Goal: Task Accomplishment & Management: Manage account settings

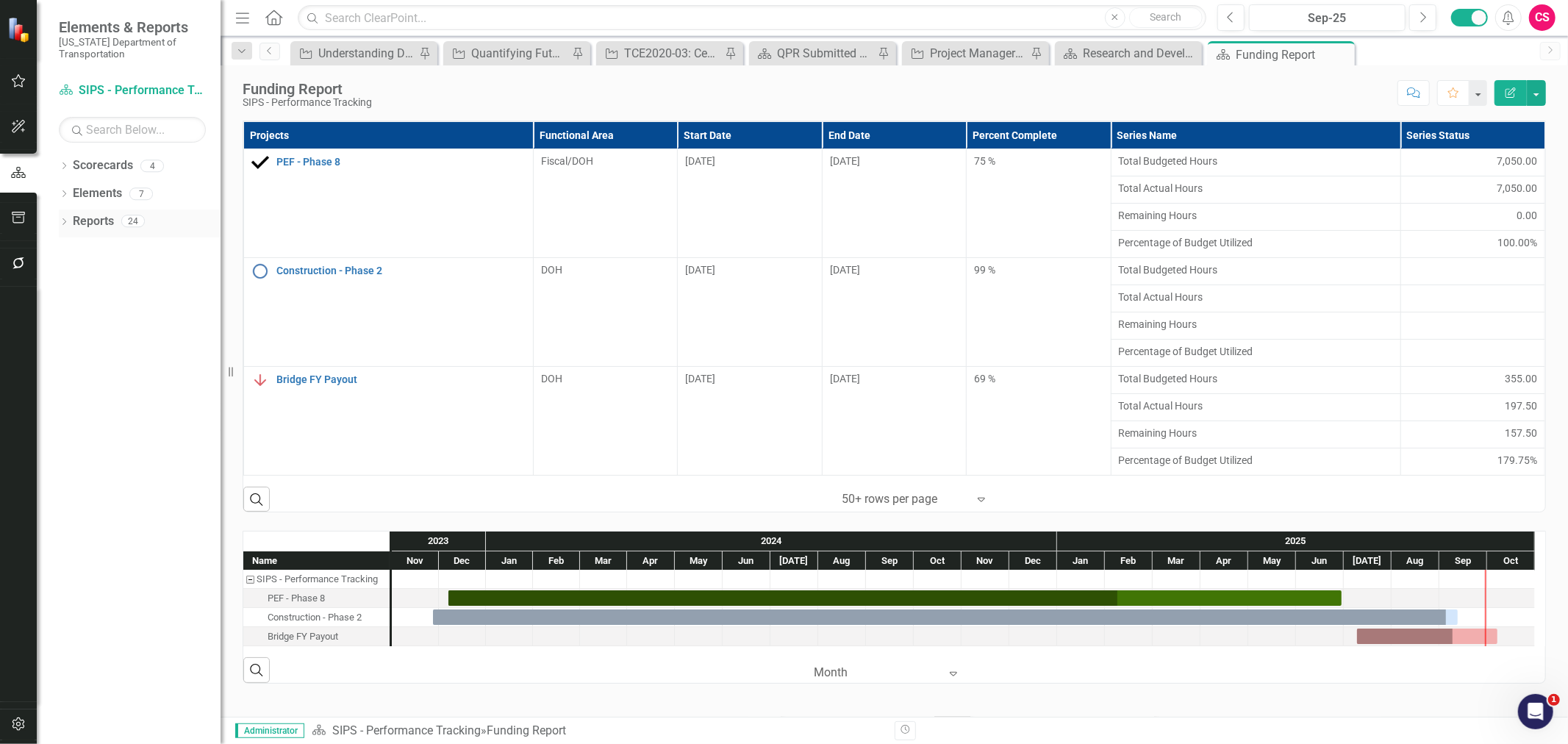
click at [100, 222] on link "Reports" at bounding box center [93, 221] width 41 height 17
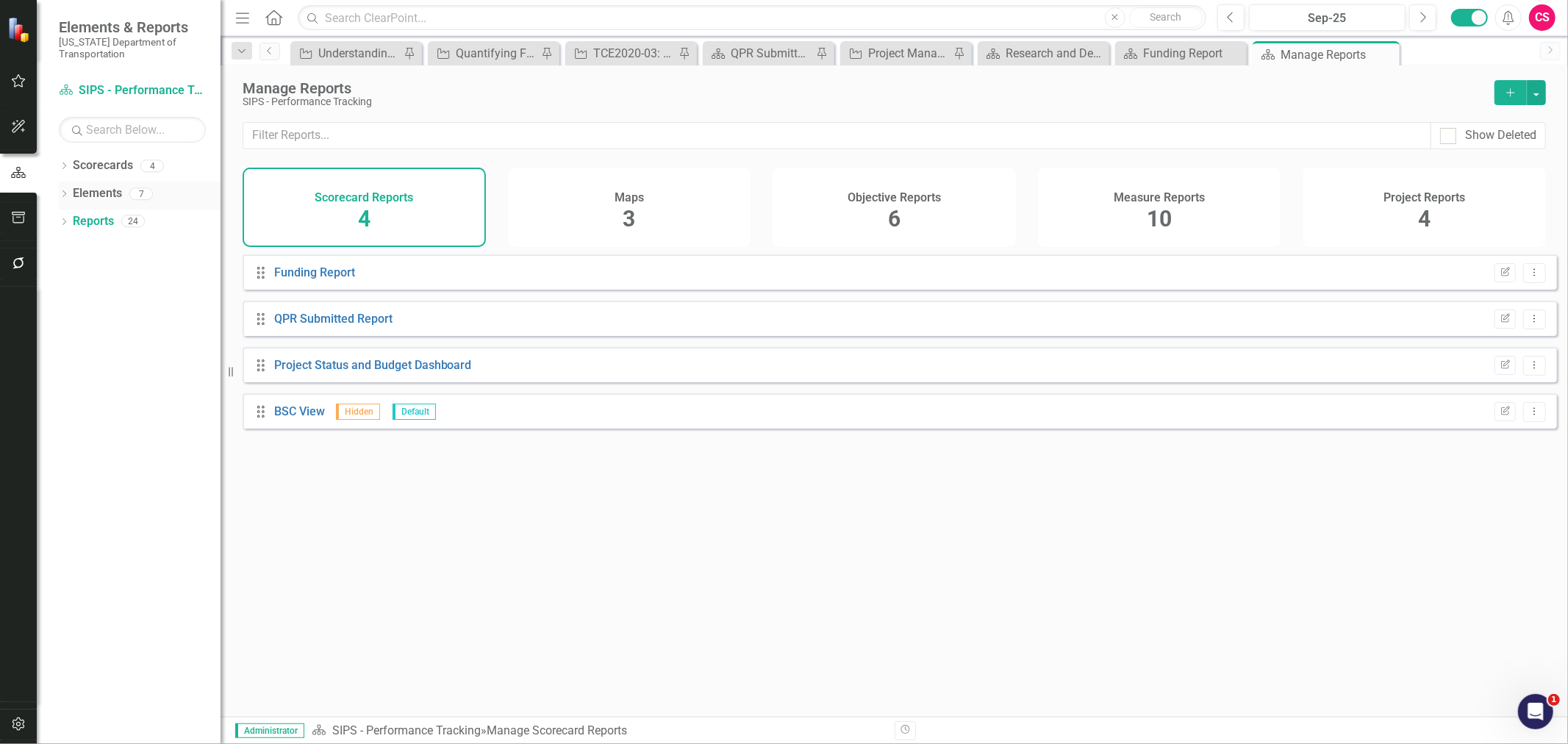
click at [93, 195] on link "Elements" at bounding box center [97, 193] width 49 height 17
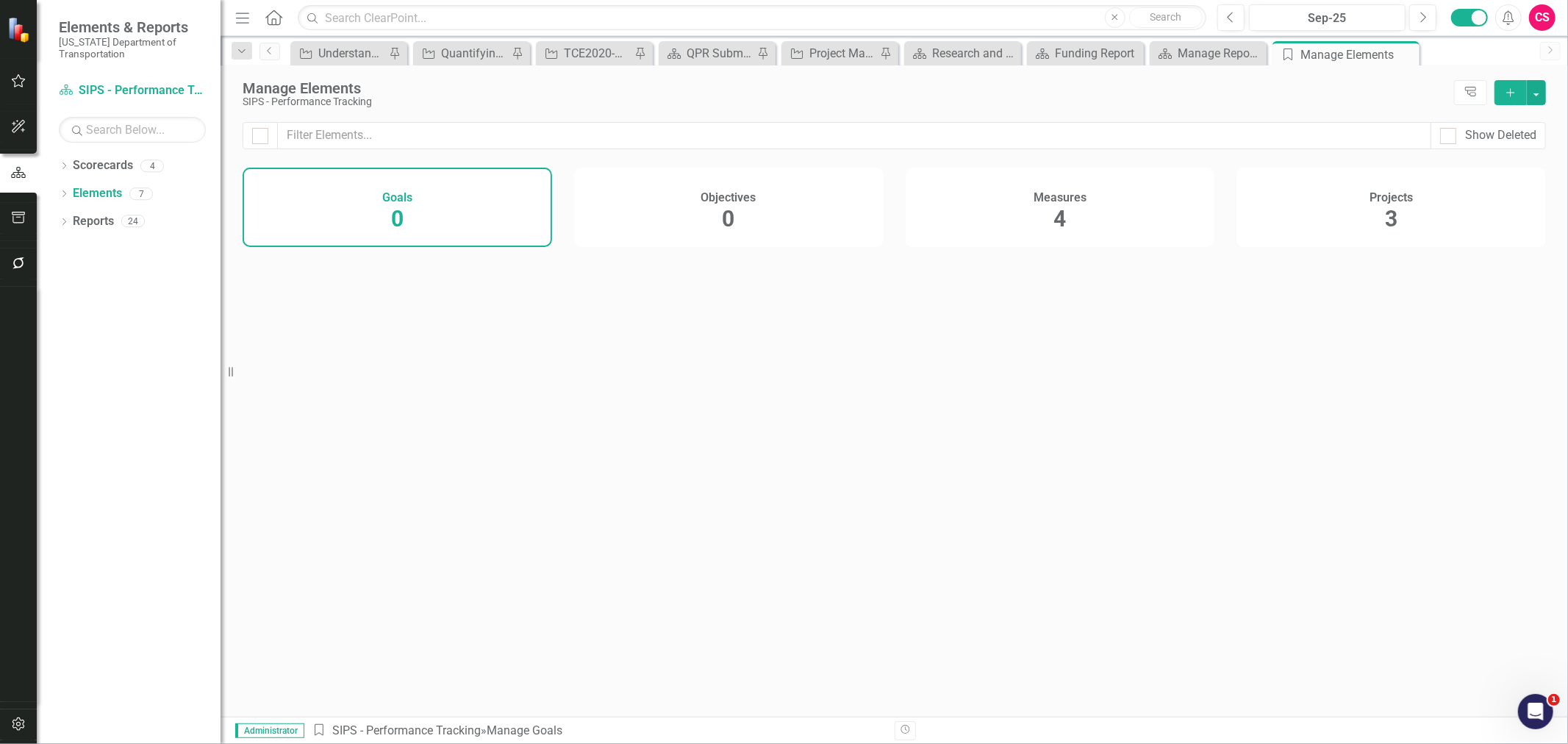
click at [1118, 200] on div "Measures 4" at bounding box center [1060, 208] width 309 height 80
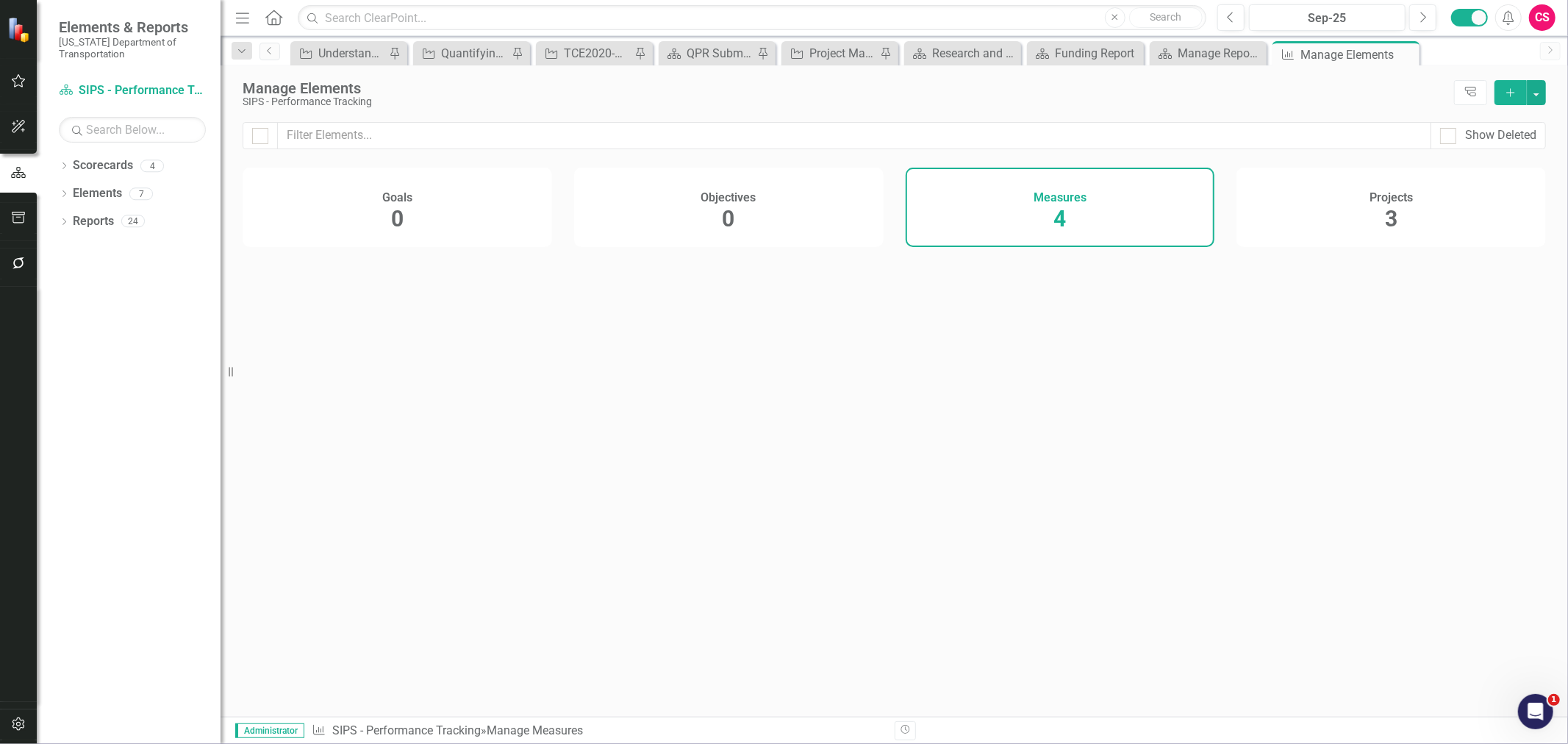
drag, startPoint x: 1479, startPoint y: 196, endPoint x: 908, endPoint y: 219, distance: 571.5
click at [1479, 196] on div "Projects 3" at bounding box center [1390, 208] width 309 height 80
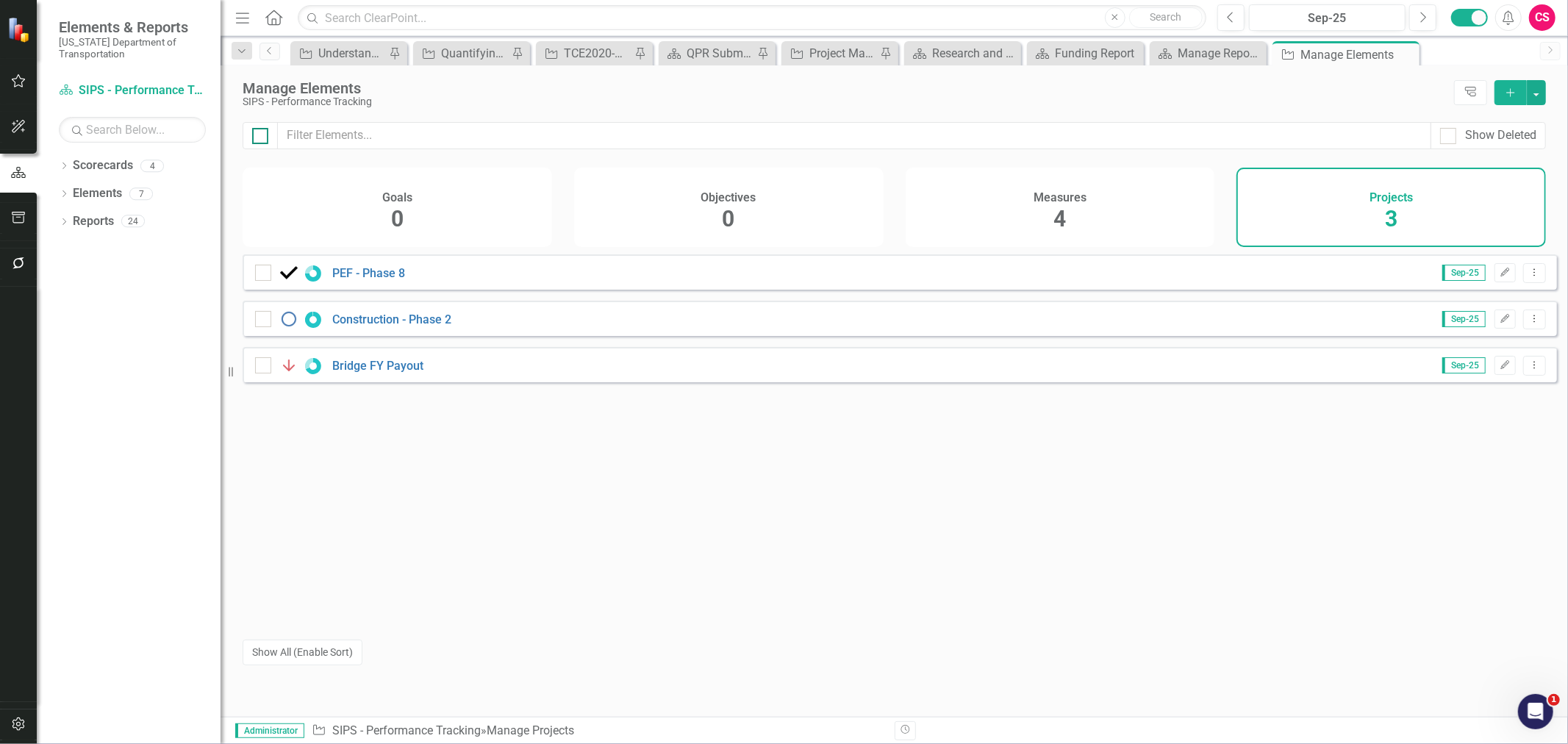
click at [253, 133] on input "checkbox" at bounding box center [257, 132] width 10 height 10
checkbox input "true"
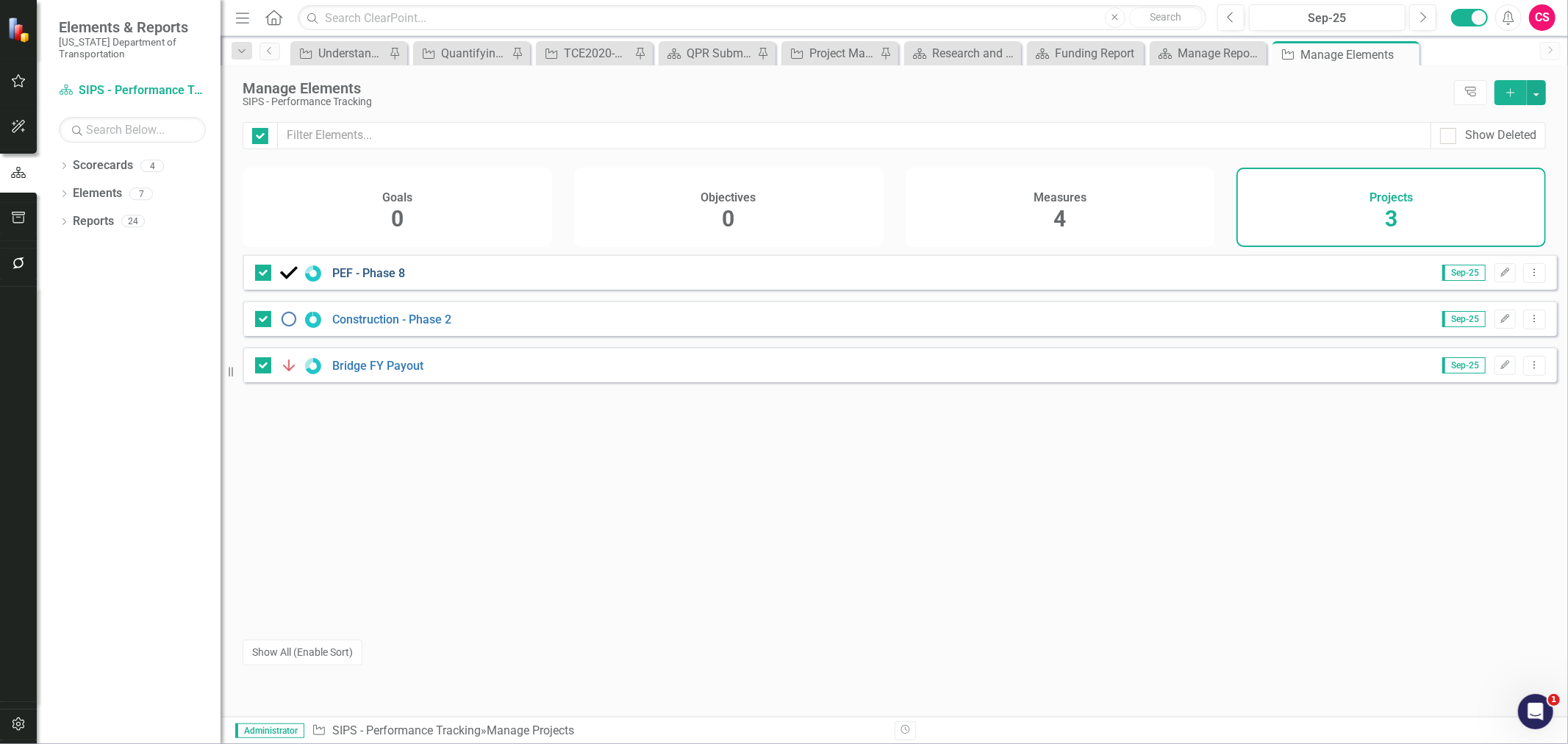
click at [354, 280] on link "PEF - Phase 8" at bounding box center [368, 272] width 73 height 14
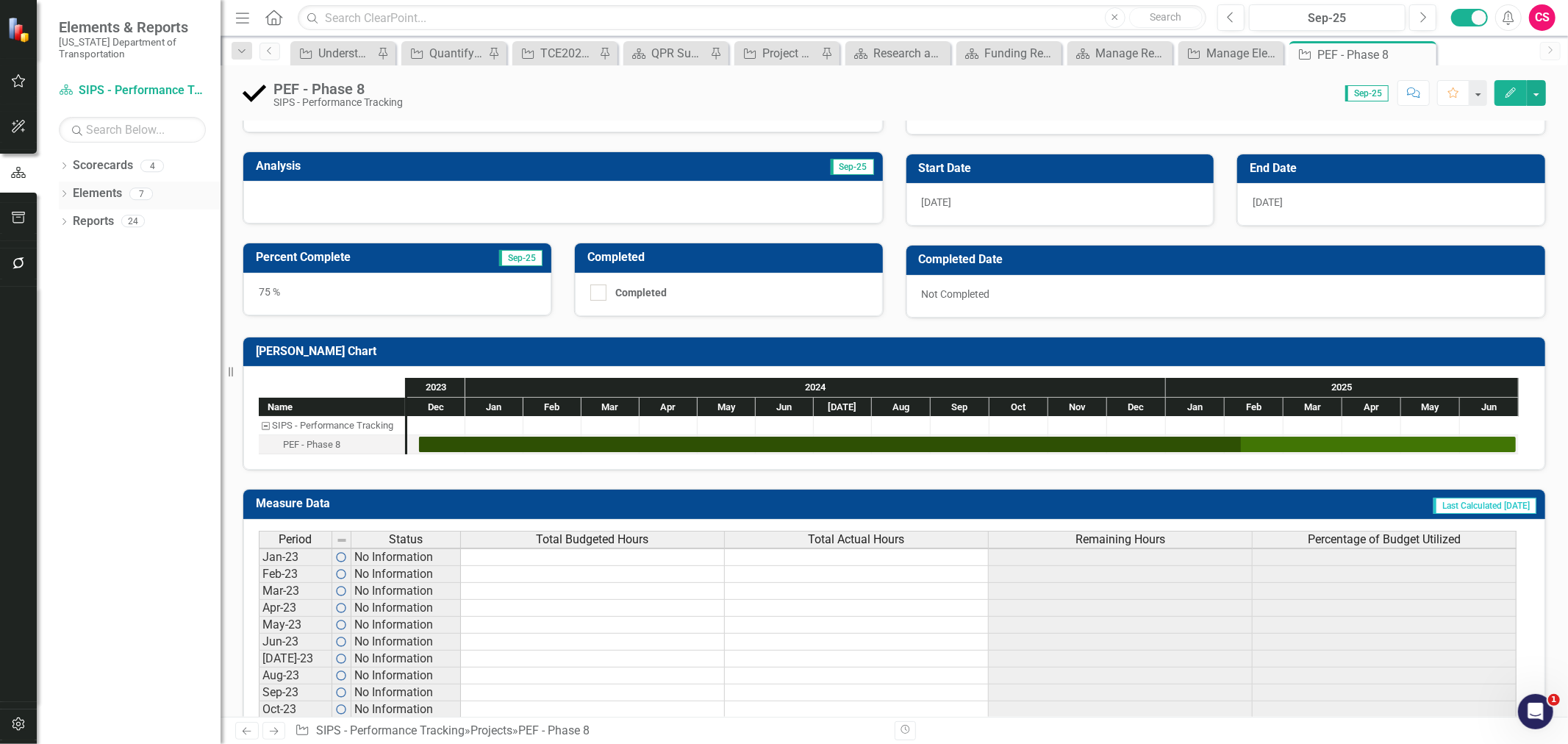
scroll to position [2, 0]
click at [90, 220] on link "Reports" at bounding box center [93, 221] width 41 height 17
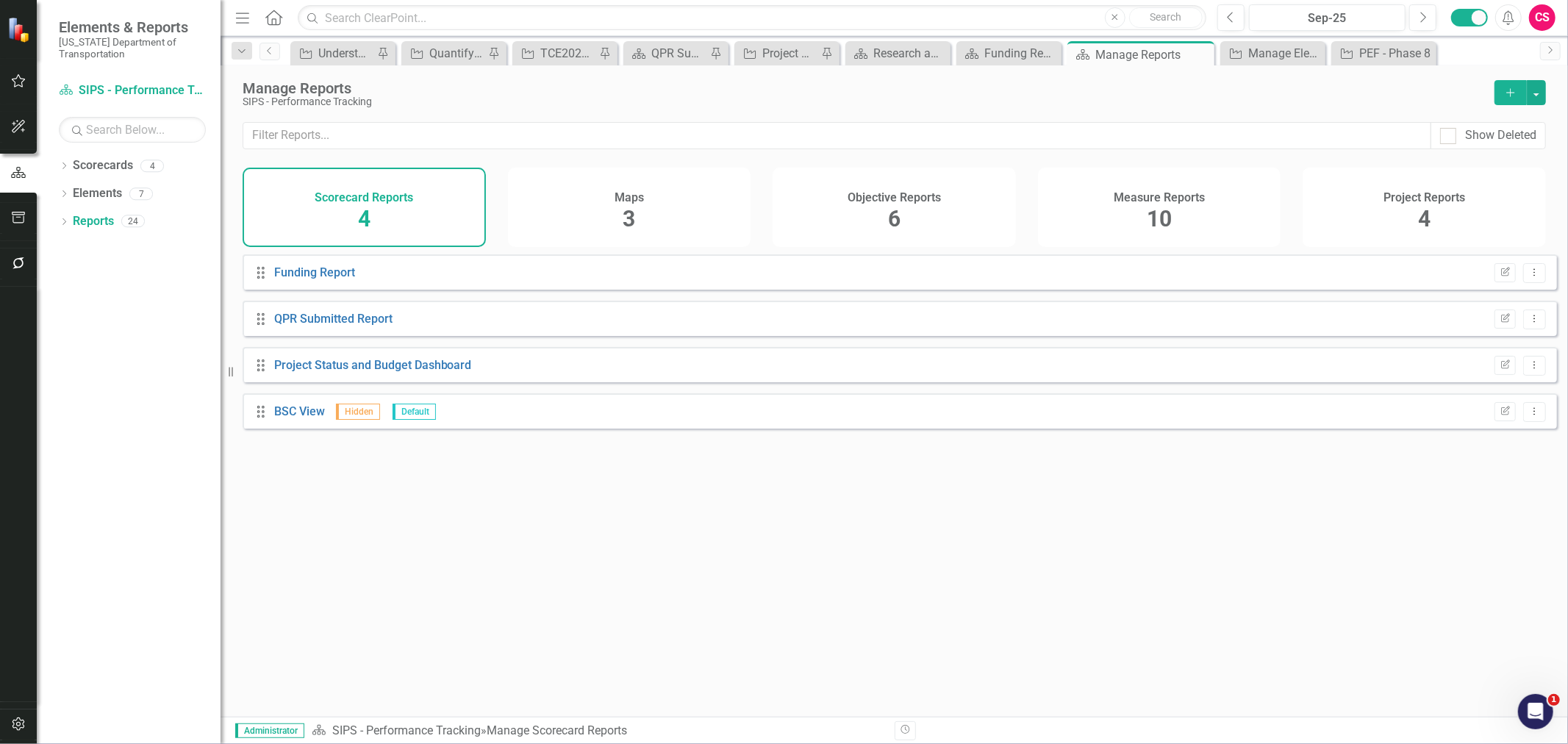
click at [1344, 197] on div "Project Reports 4" at bounding box center [1424, 208] width 243 height 80
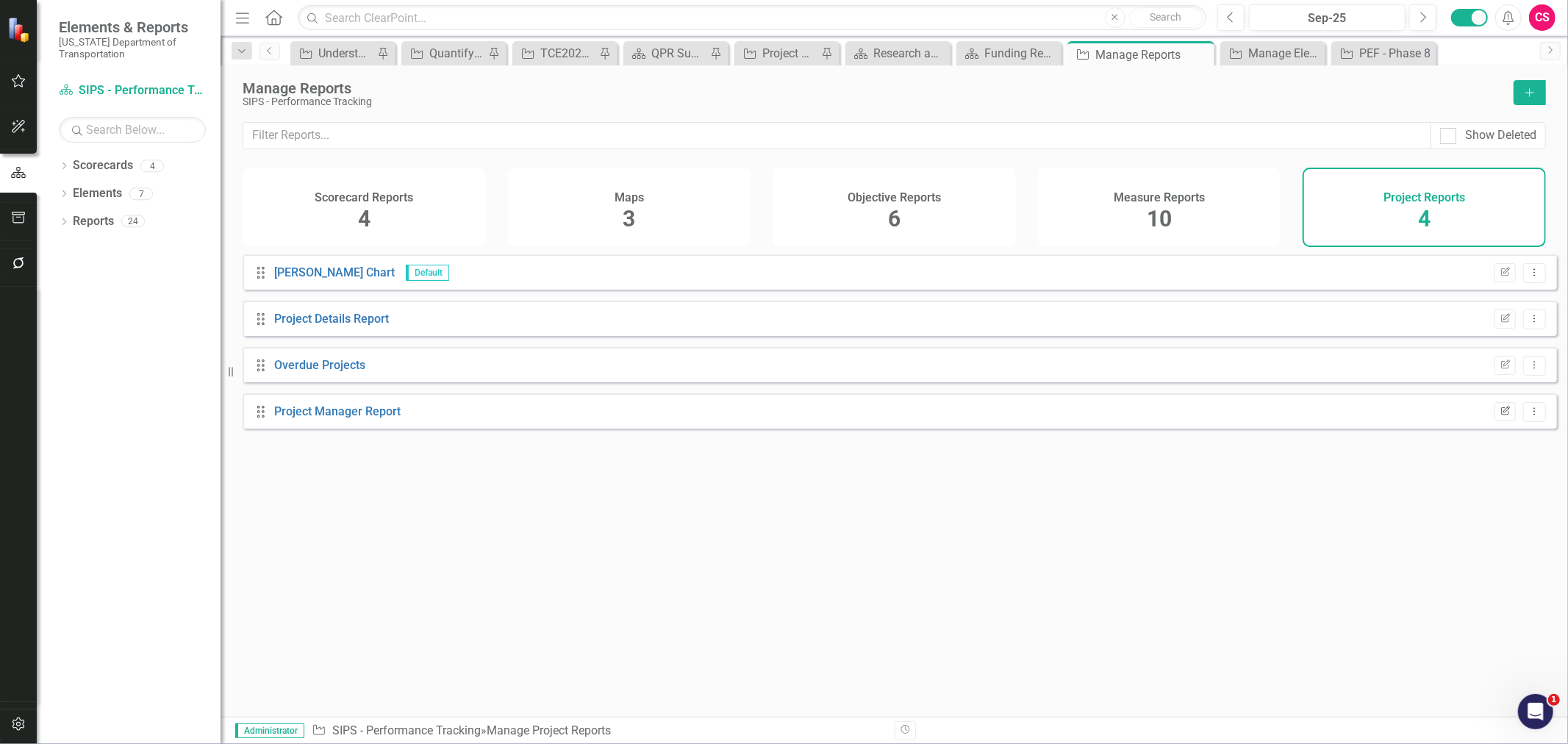
click at [1495, 421] on button "Edit Report" at bounding box center [1505, 411] width 22 height 19
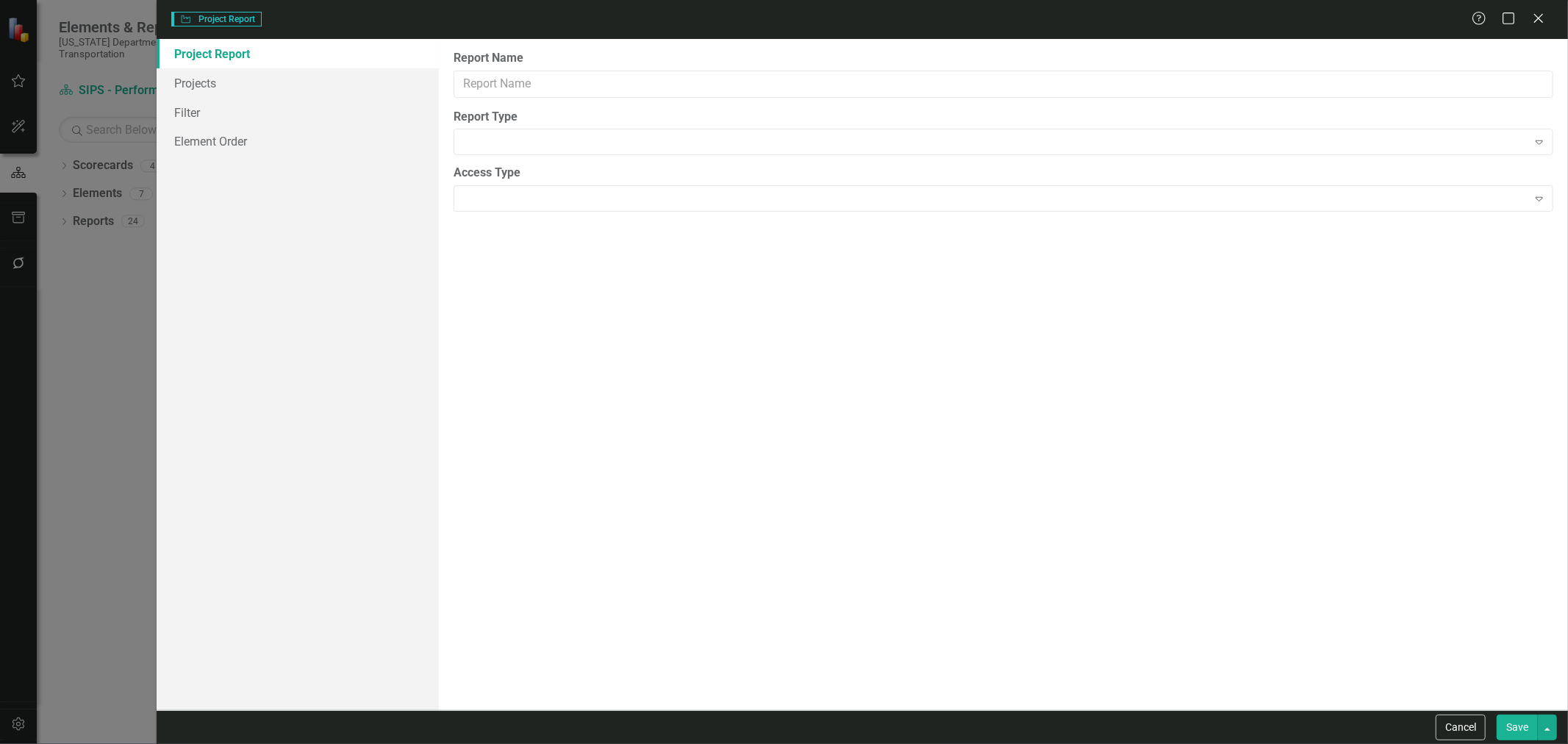
type input "Project Manager Report"
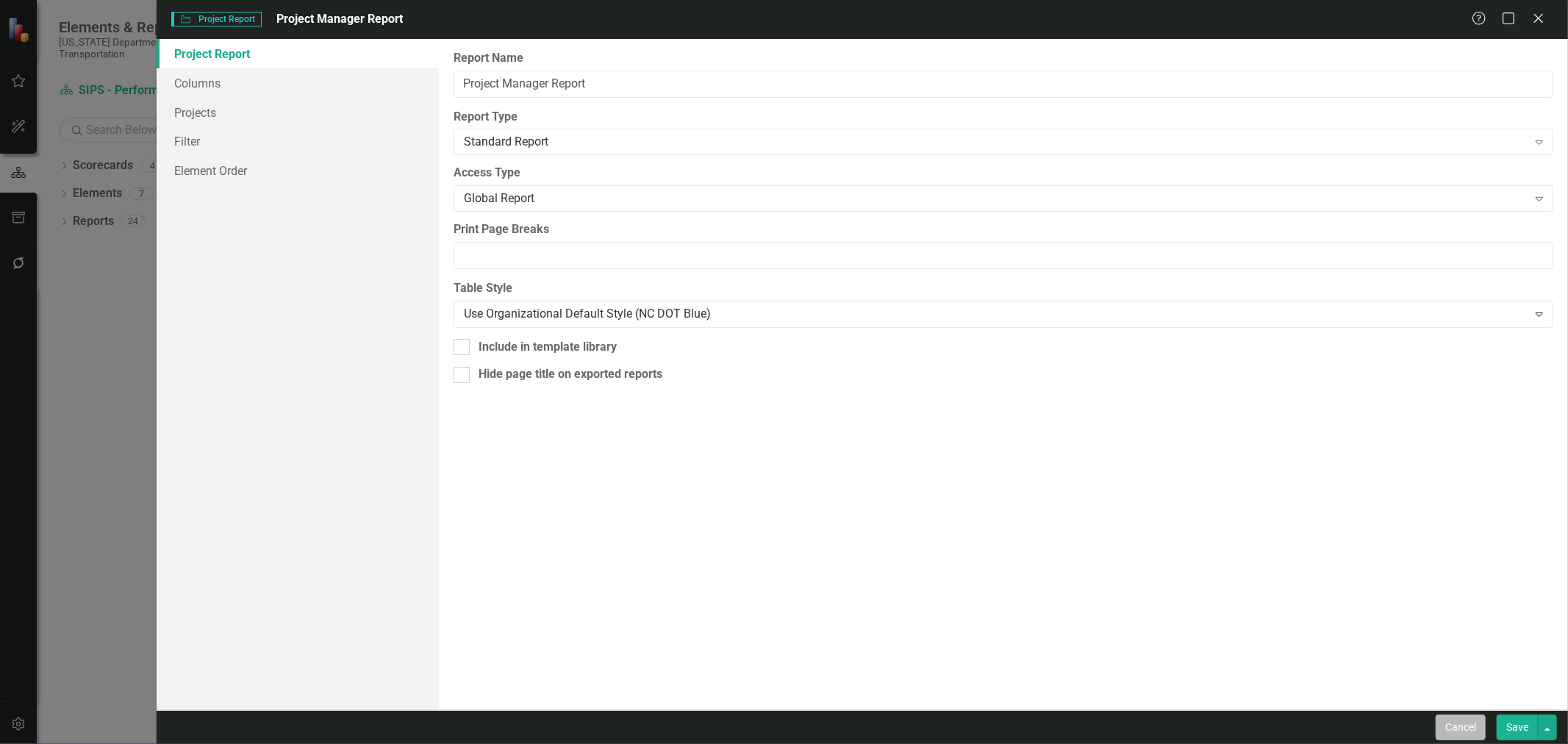
click at [1456, 718] on button "Cancel" at bounding box center [1460, 728] width 50 height 25
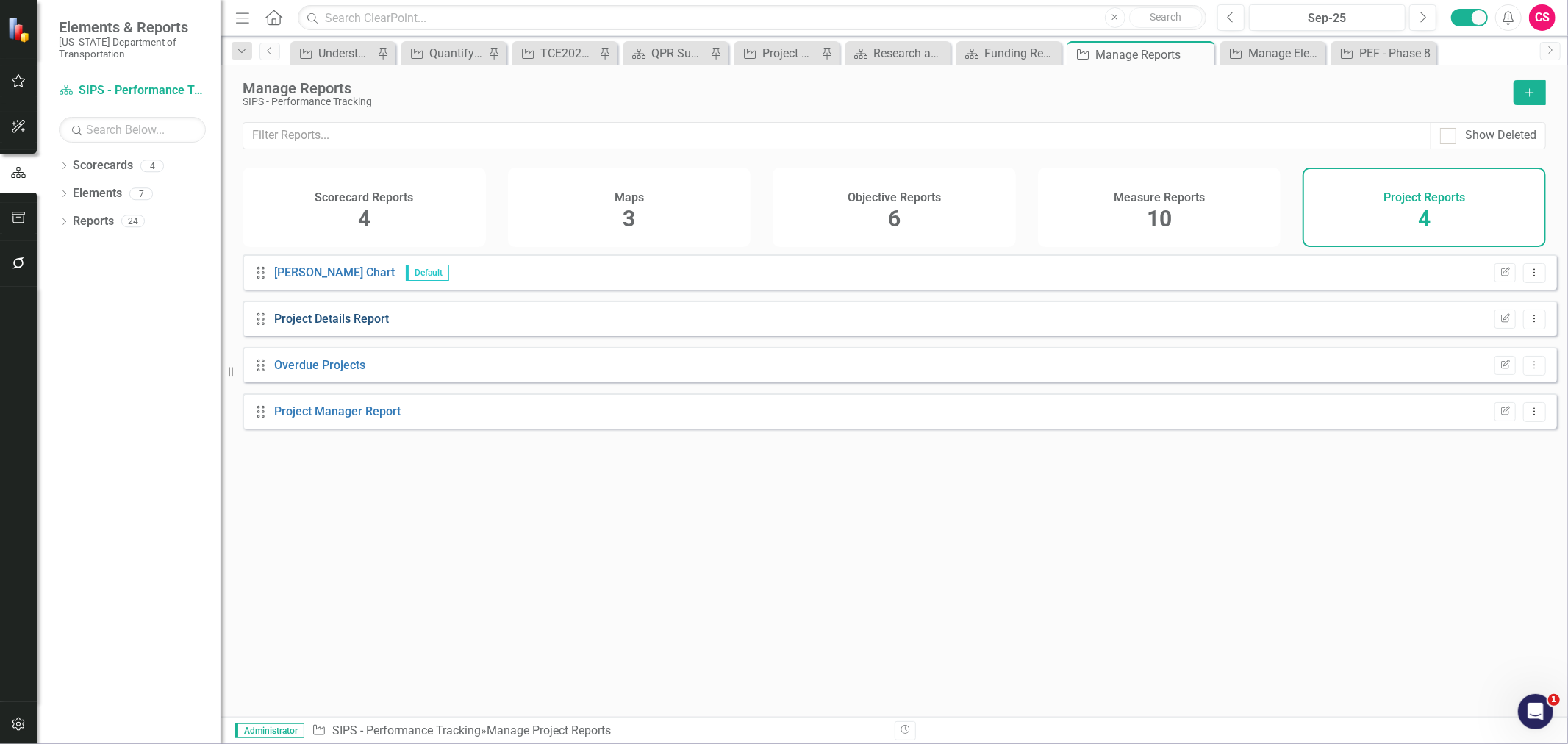
click at [365, 326] on link "Project Details Report" at bounding box center [331, 318] width 114 height 14
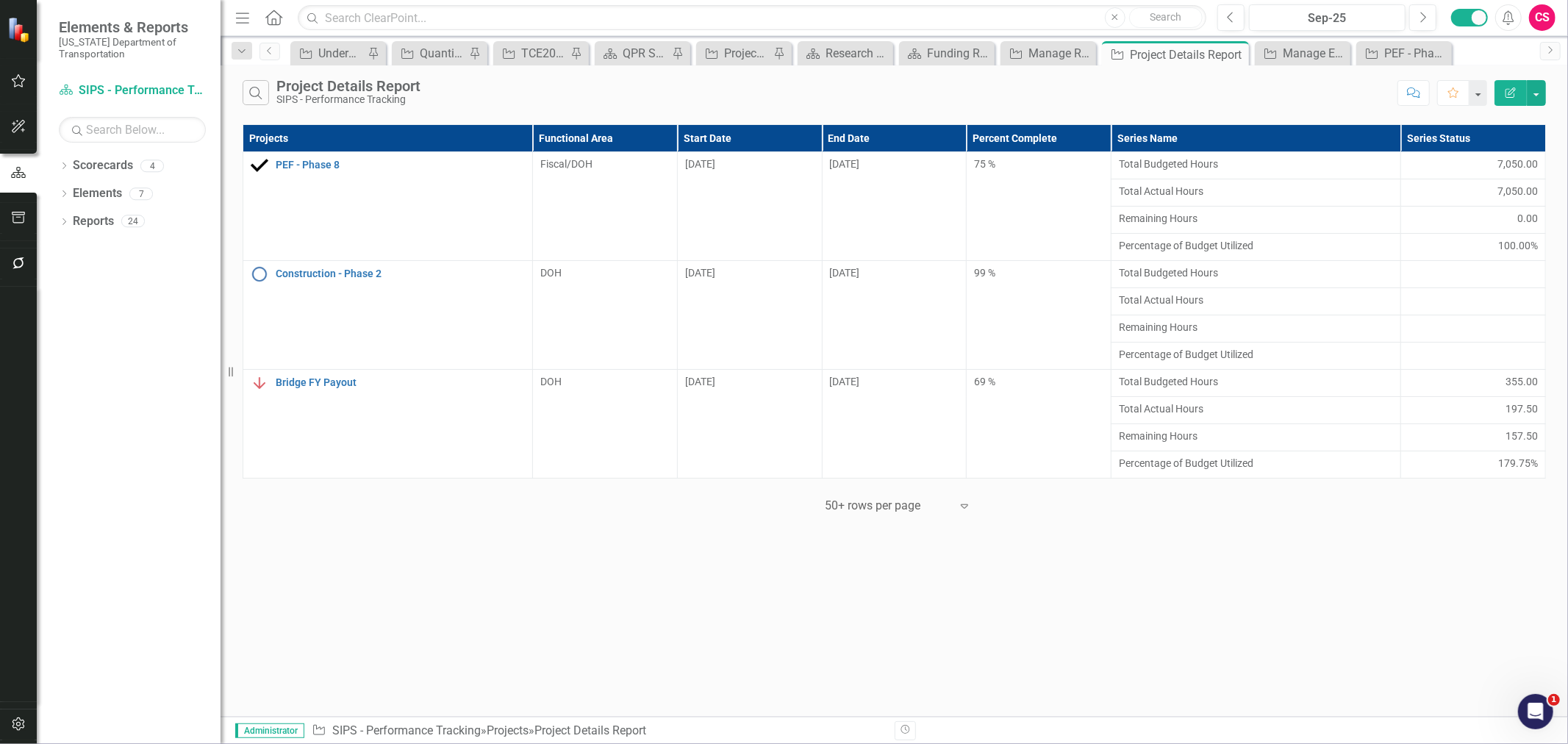
click at [1507, 90] on icon "Edit Report" at bounding box center [1510, 92] width 14 height 10
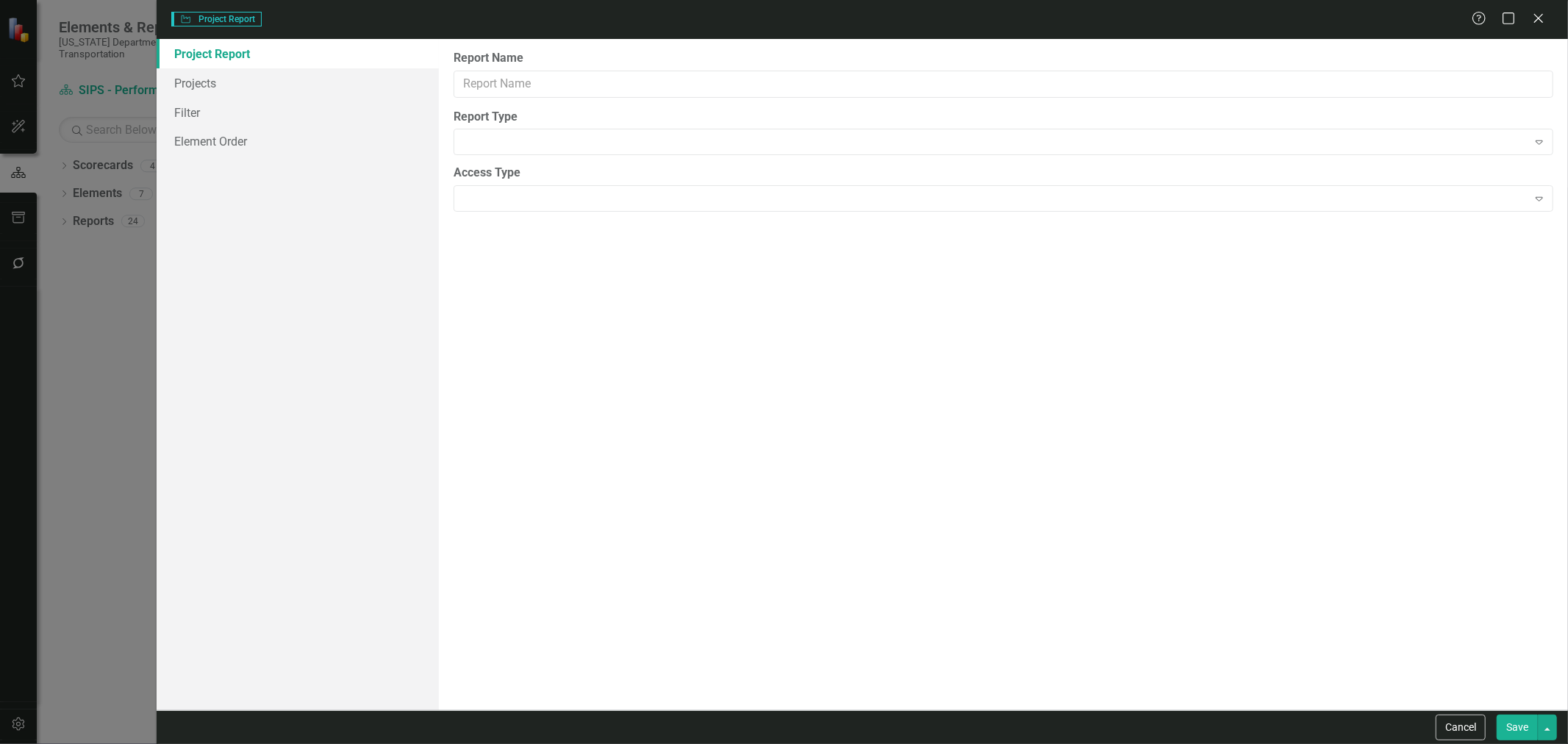
type input "Project Details Report"
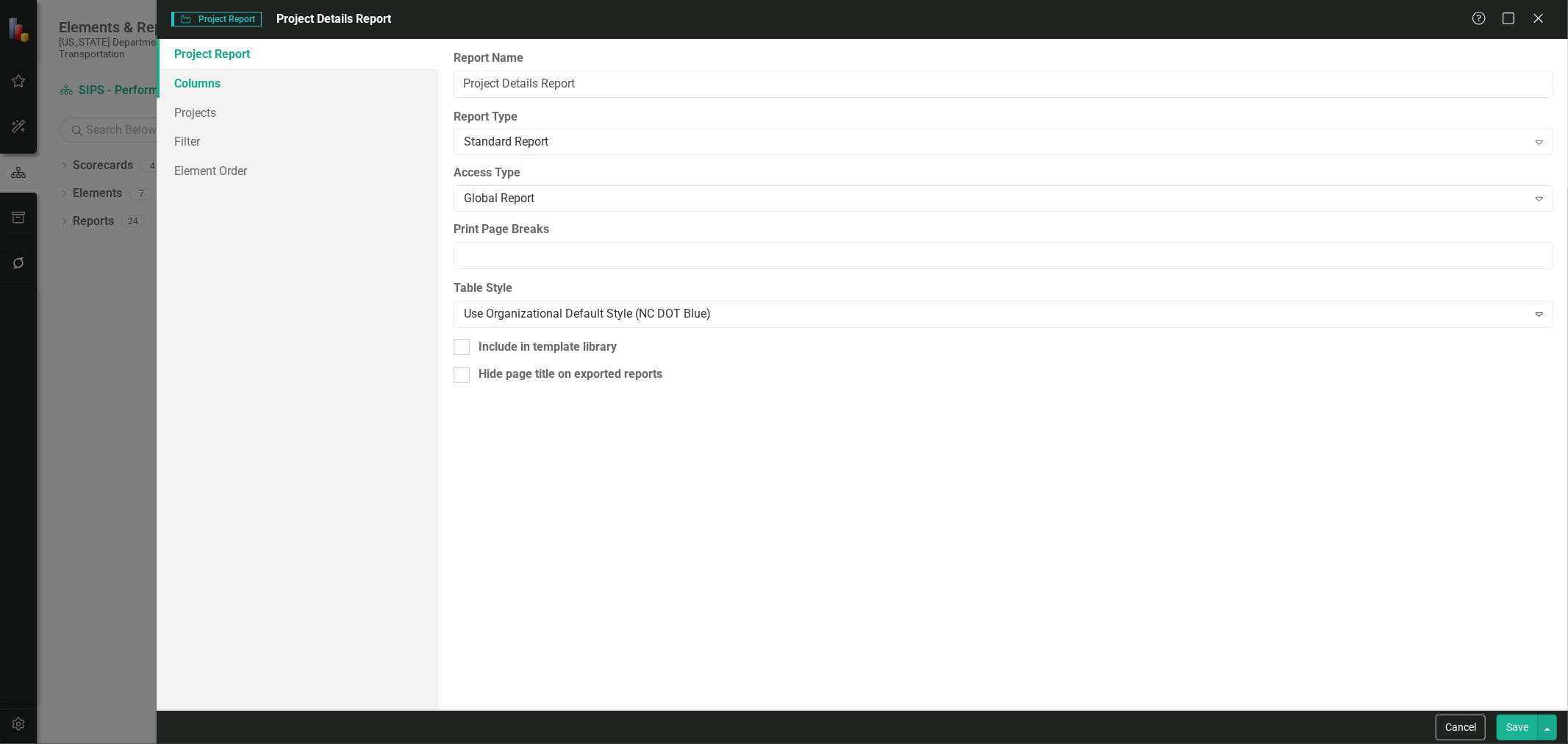
click at [200, 83] on link "Columns" at bounding box center [297, 83] width 282 height 29
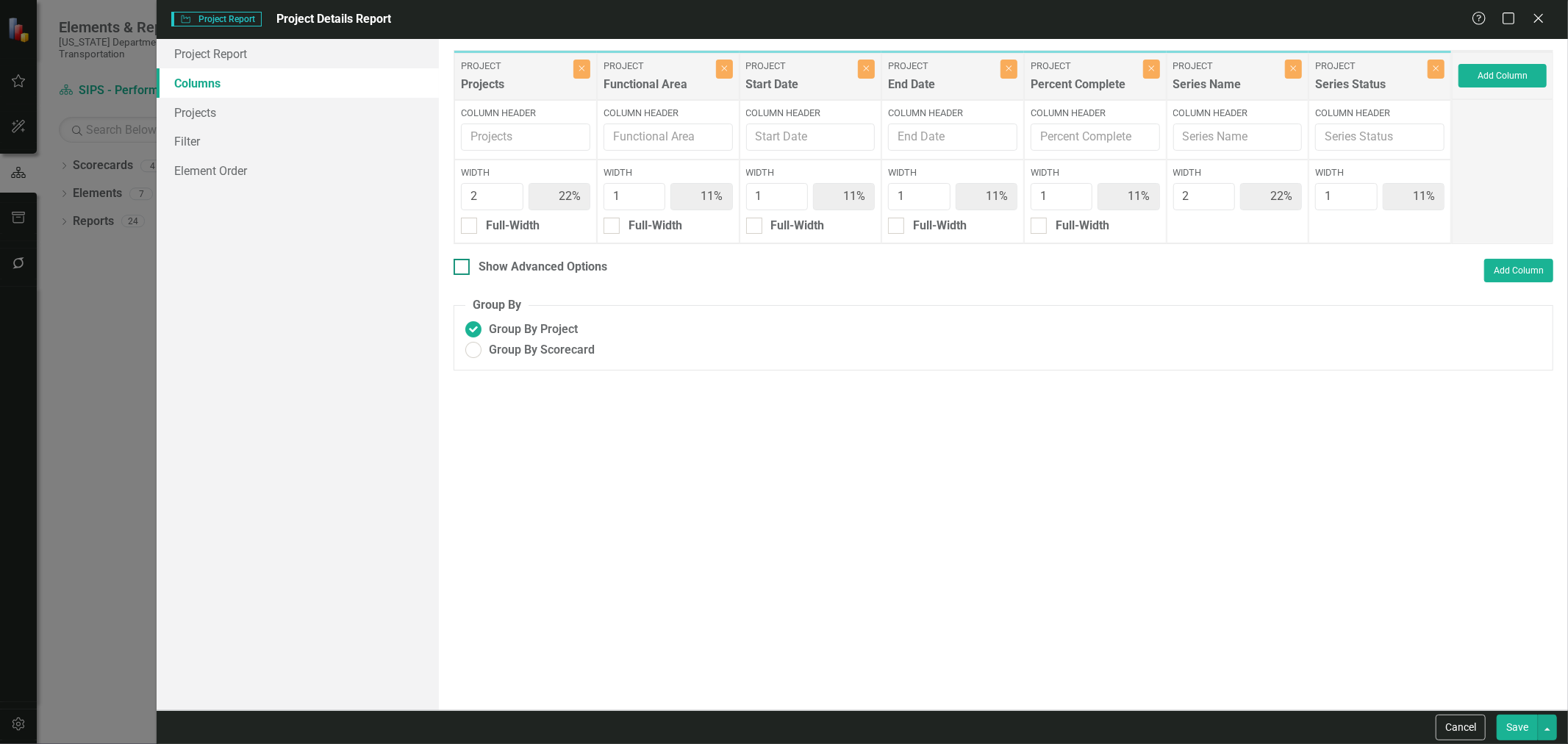
click at [570, 273] on div "Show Advanced Options" at bounding box center [543, 267] width 129 height 17
click at [463, 269] on input "Show Advanced Options" at bounding box center [458, 263] width 10 height 10
checkbox input "true"
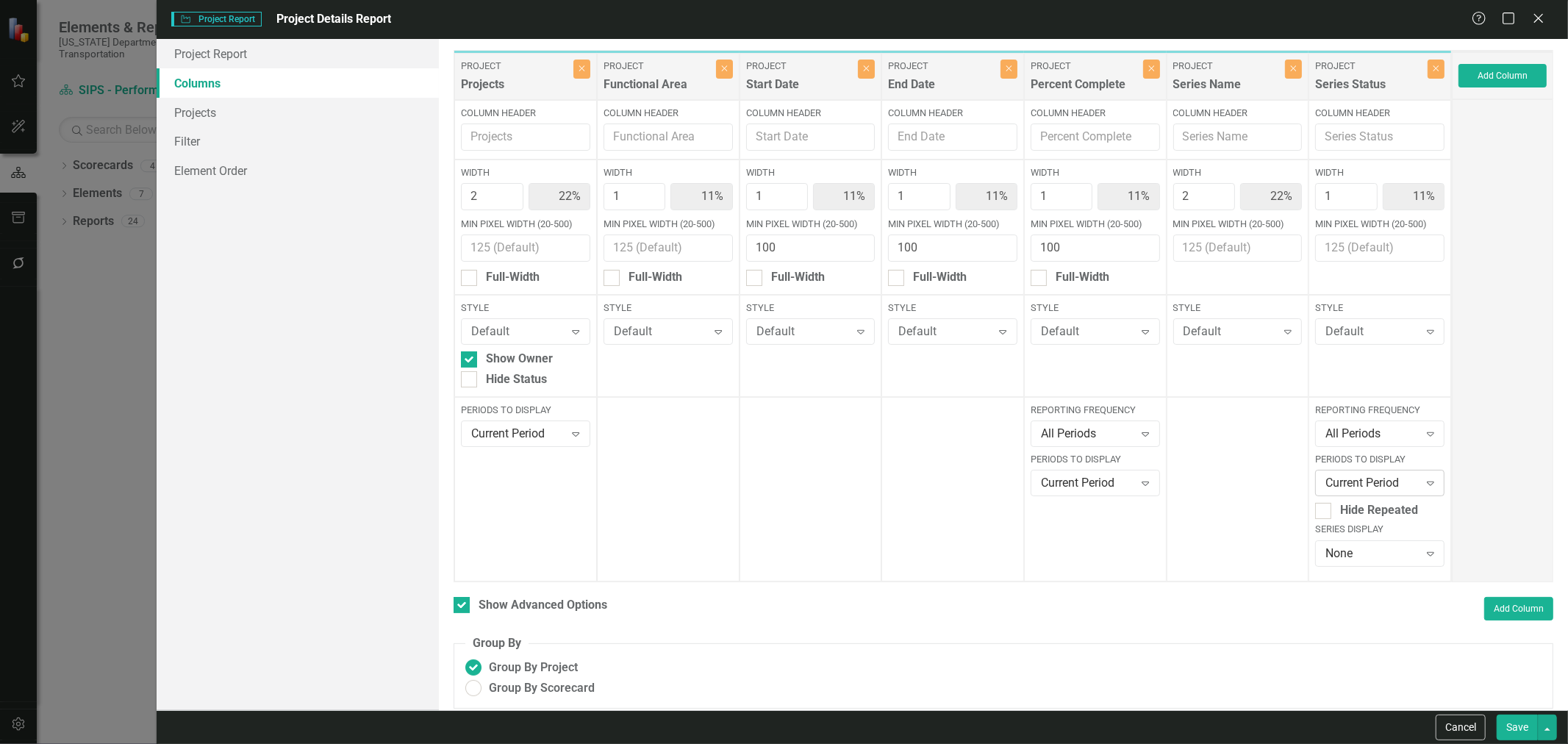
click at [1354, 487] on div "Current Period" at bounding box center [1371, 484] width 93 height 17
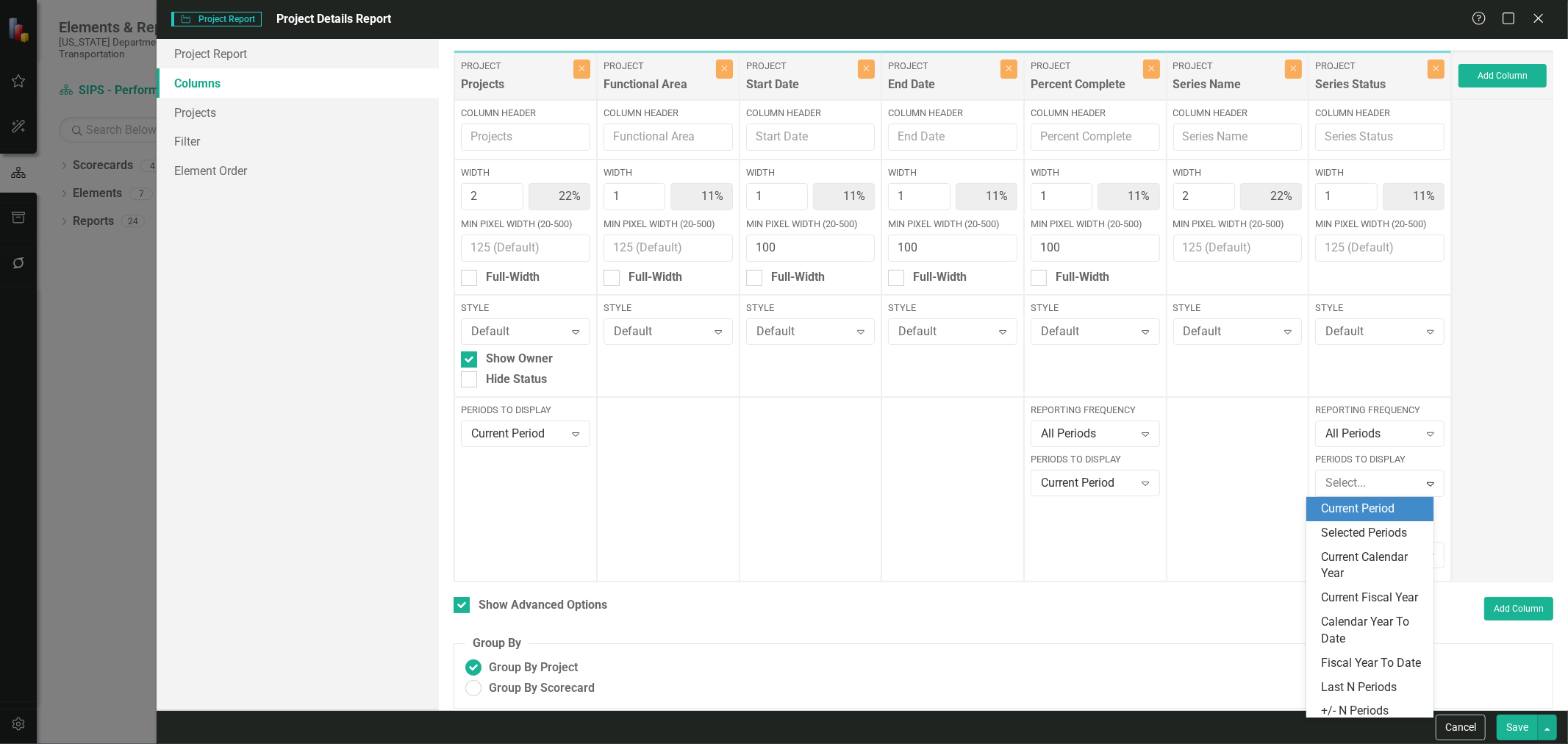
click at [1323, 465] on label "Periods to Display" at bounding box center [1379, 459] width 130 height 14
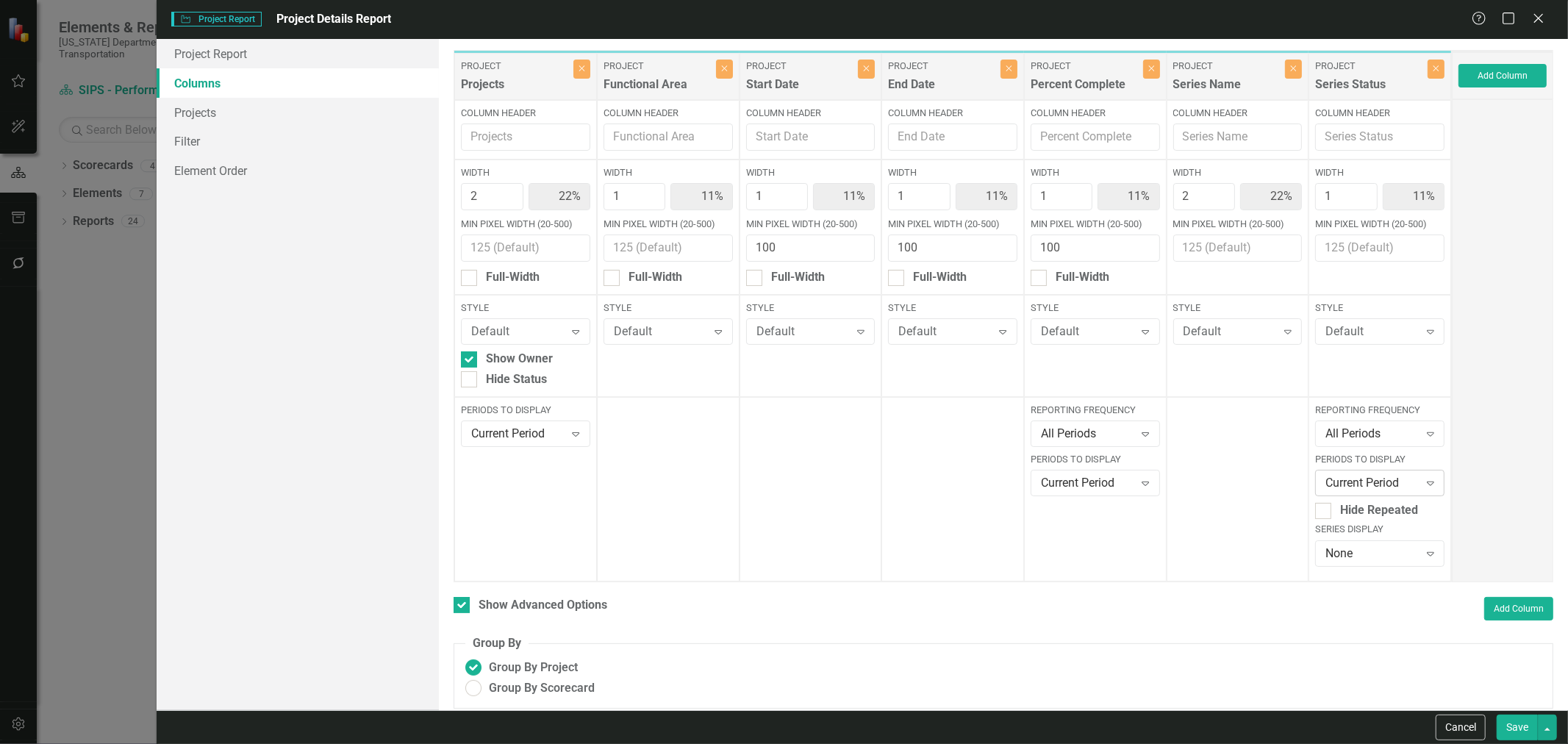
click at [1360, 475] on div "Current Period" at bounding box center [1371, 484] width 93 height 17
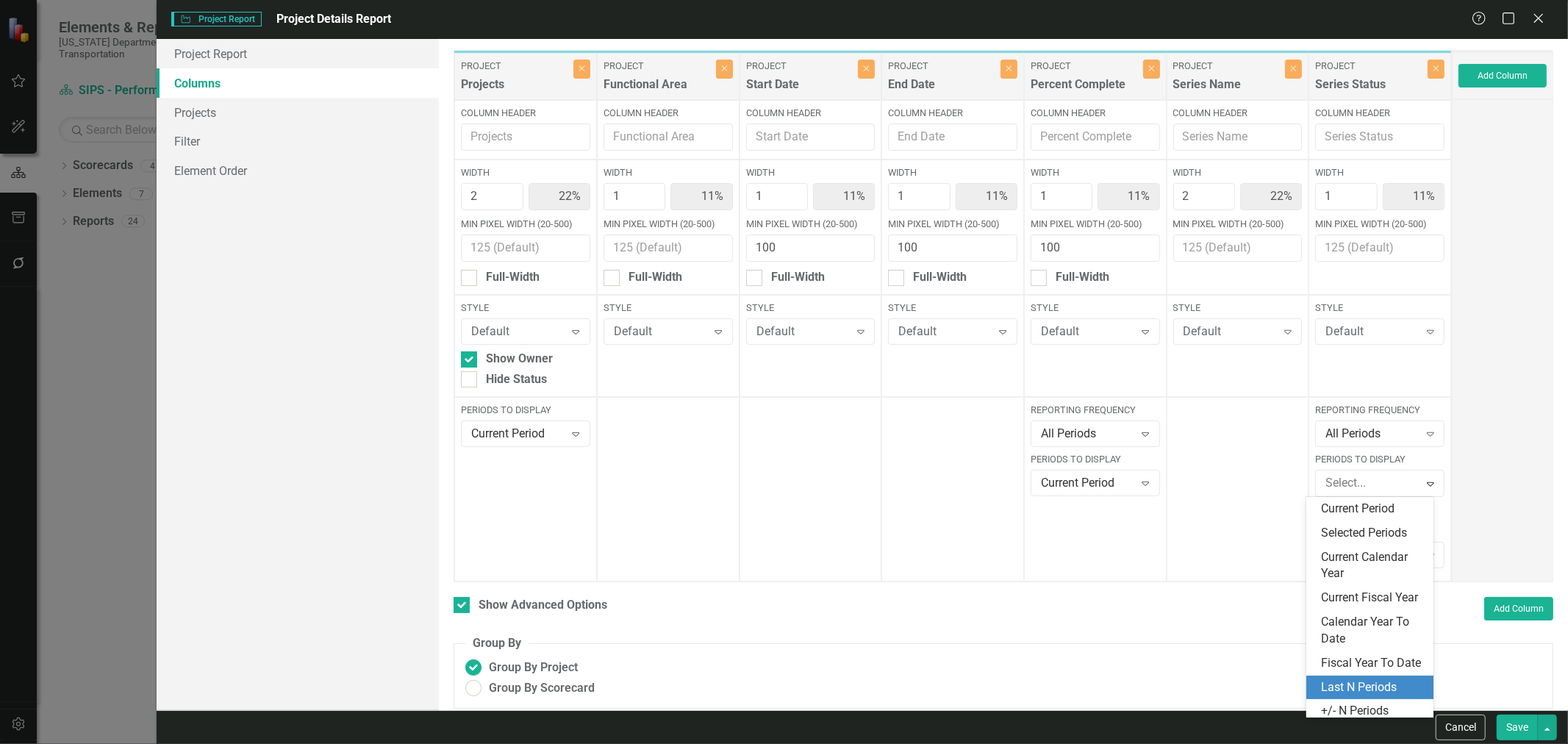
scroll to position [64, 0]
click at [1349, 666] on div "Last N Periods" at bounding box center [1369, 658] width 127 height 24
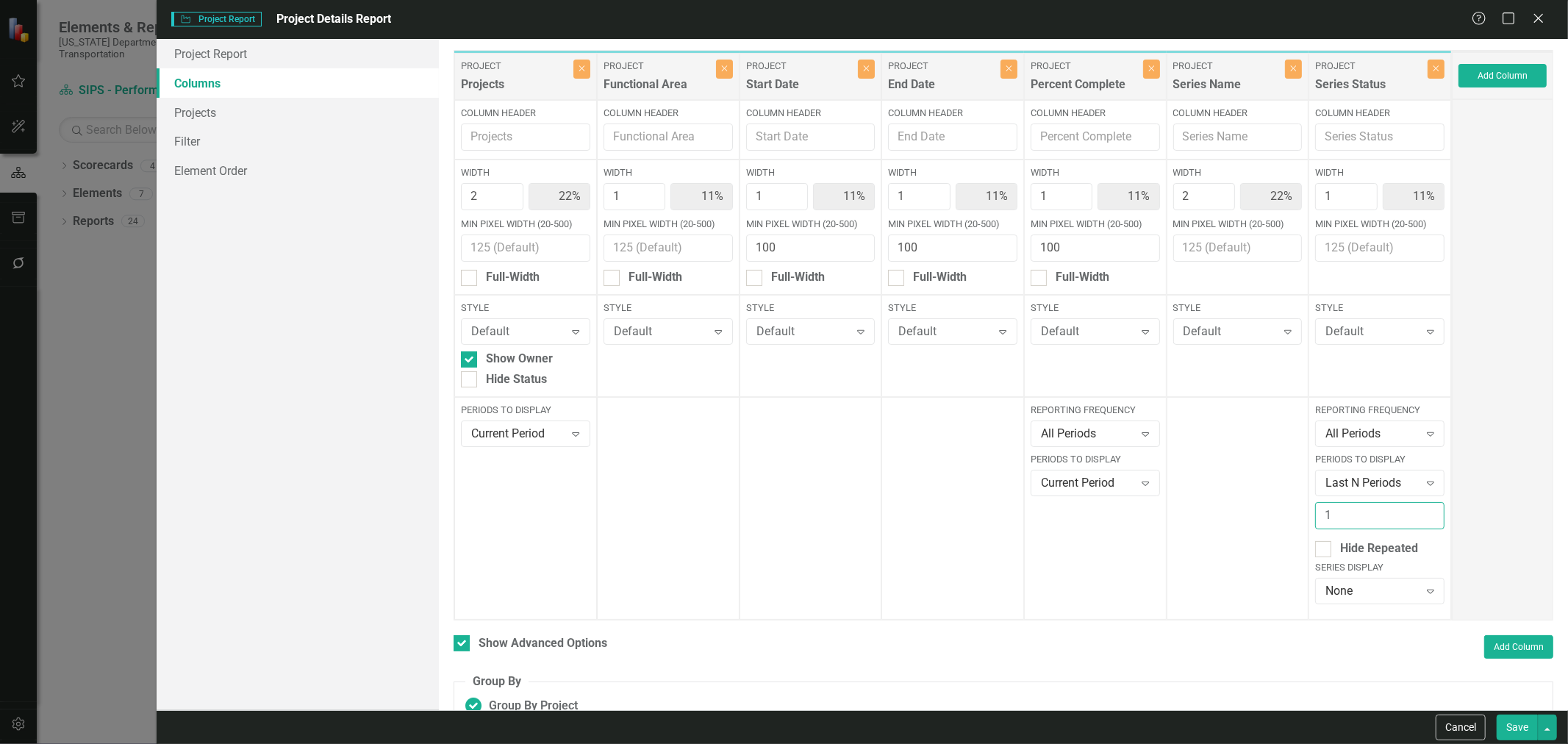
click at [1372, 510] on input "1" at bounding box center [1379, 516] width 130 height 27
type input "2"
click at [1512, 720] on button "Save" at bounding box center [1516, 728] width 41 height 25
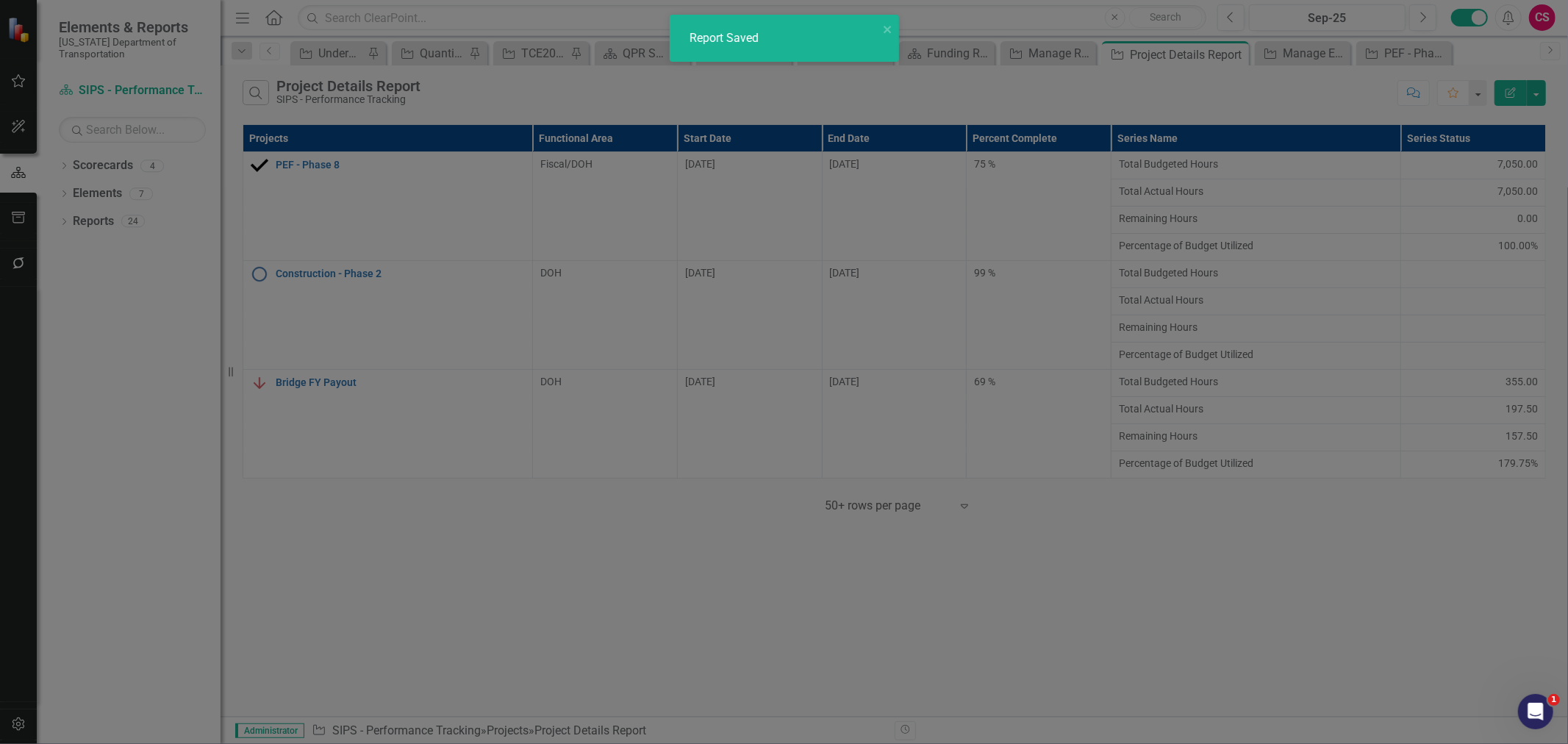
checkbox input "false"
radio input "false"
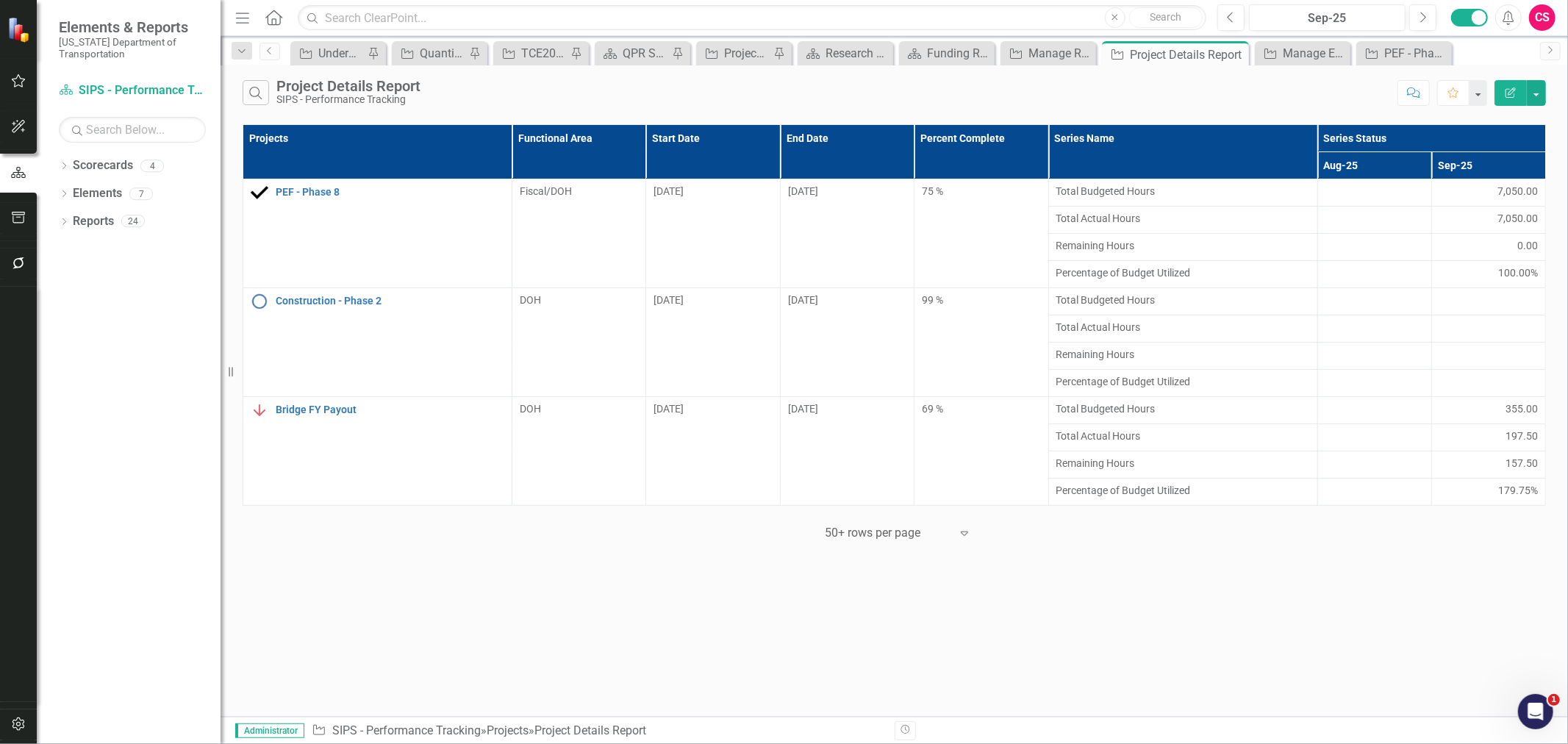
click at [1512, 88] on icon "Edit Report" at bounding box center [1510, 92] width 14 height 10
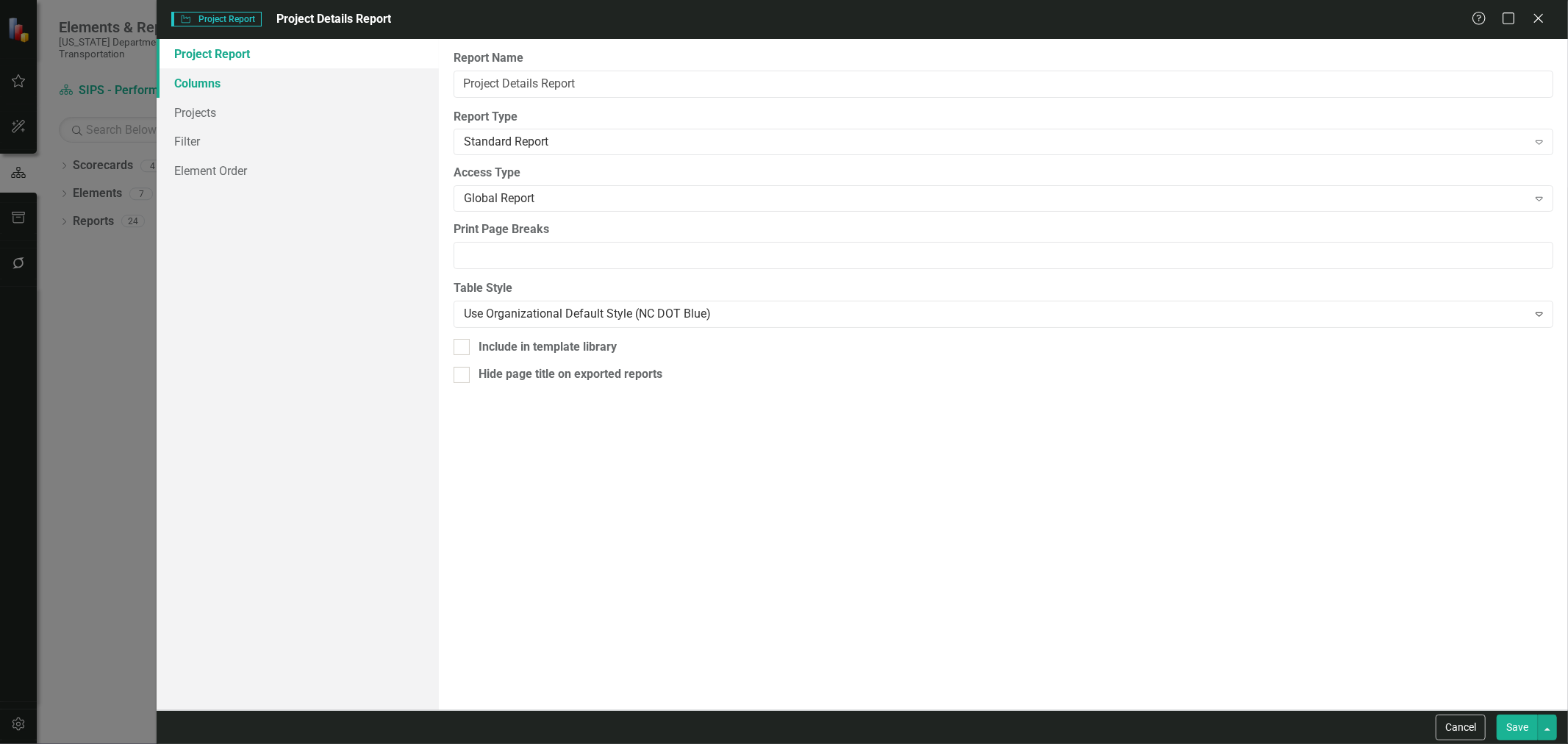
click at [277, 83] on link "Columns" at bounding box center [297, 83] width 282 height 29
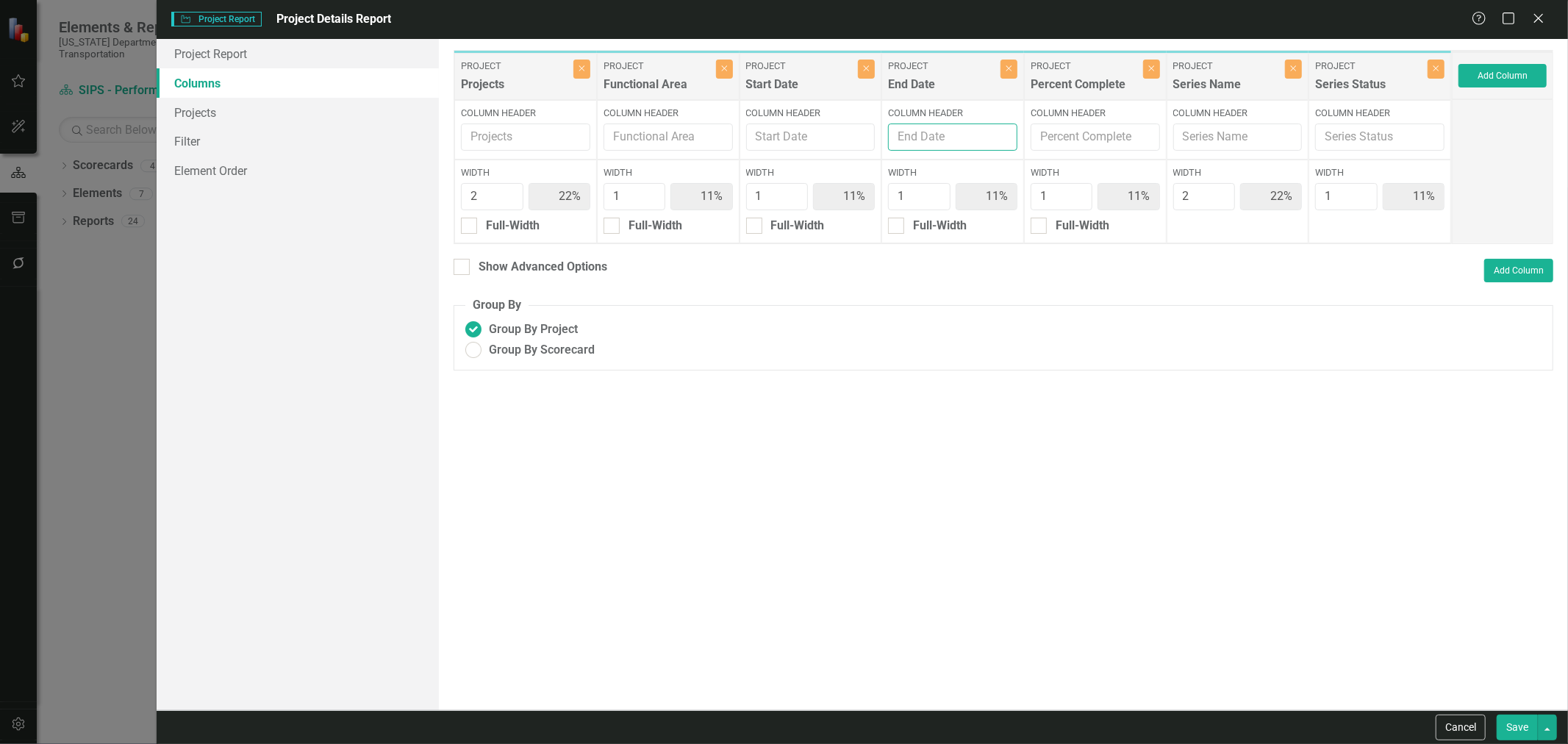
click at [942, 138] on input "Column Header" at bounding box center [952, 137] width 130 height 27
click at [956, 138] on input "Expected go-live Date" at bounding box center [952, 137] width 135 height 27
click at [952, 137] on input "Expected go-live Date" at bounding box center [952, 137] width 135 height 27
type input "Expected Go-Live Date"
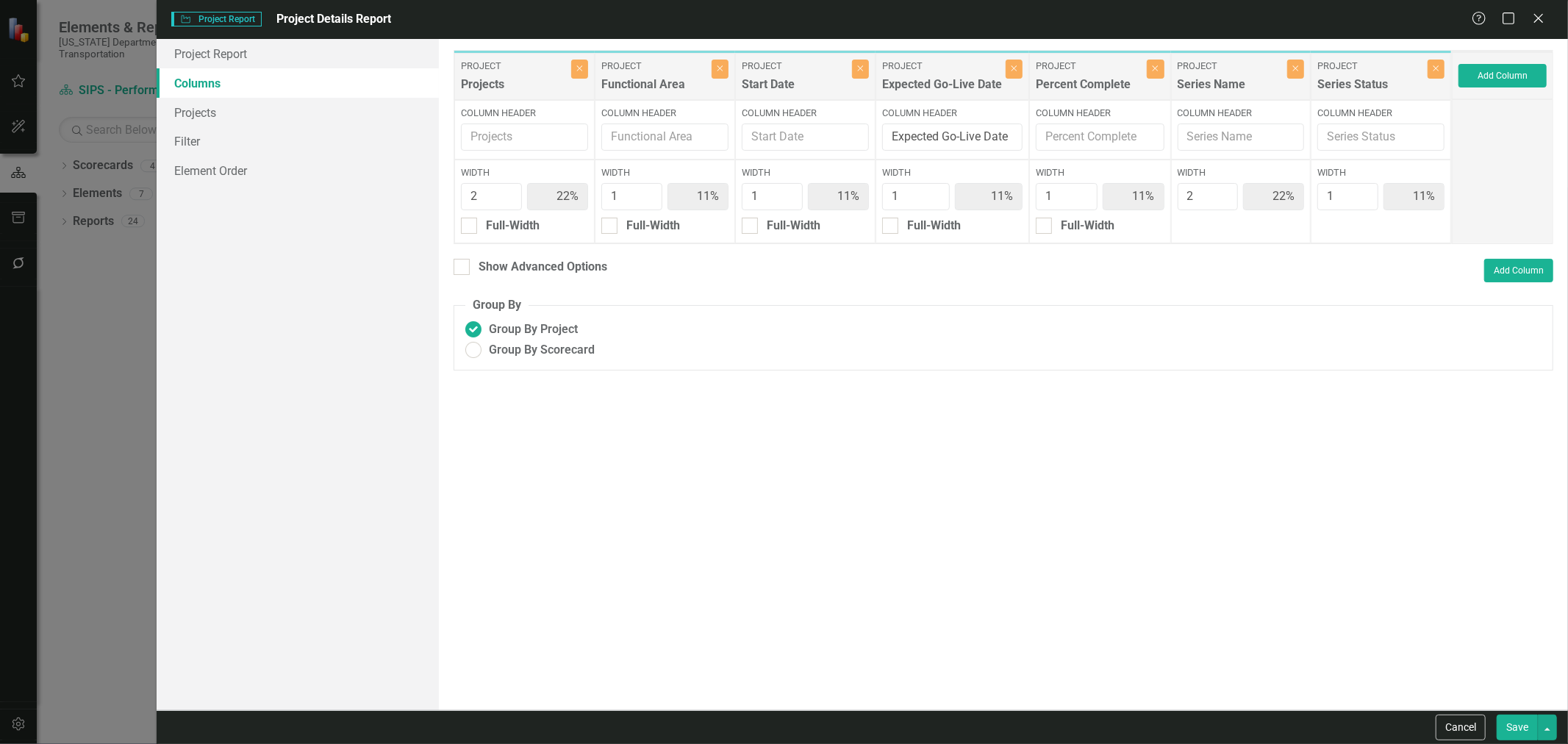
click at [1523, 721] on button "Save" at bounding box center [1516, 728] width 41 height 25
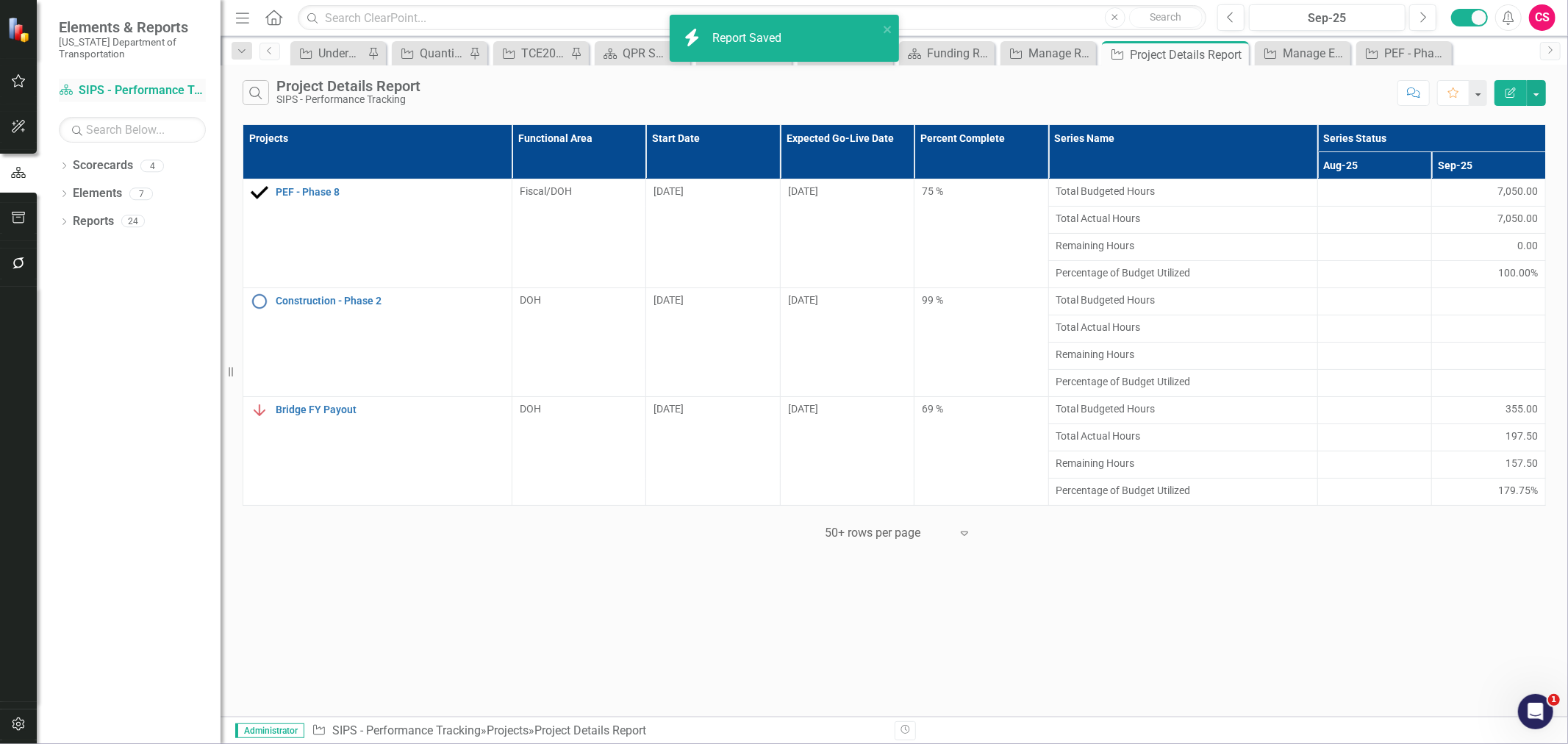
click at [147, 94] on link "Scorecard SIPS - Performance Tracking" at bounding box center [132, 91] width 147 height 17
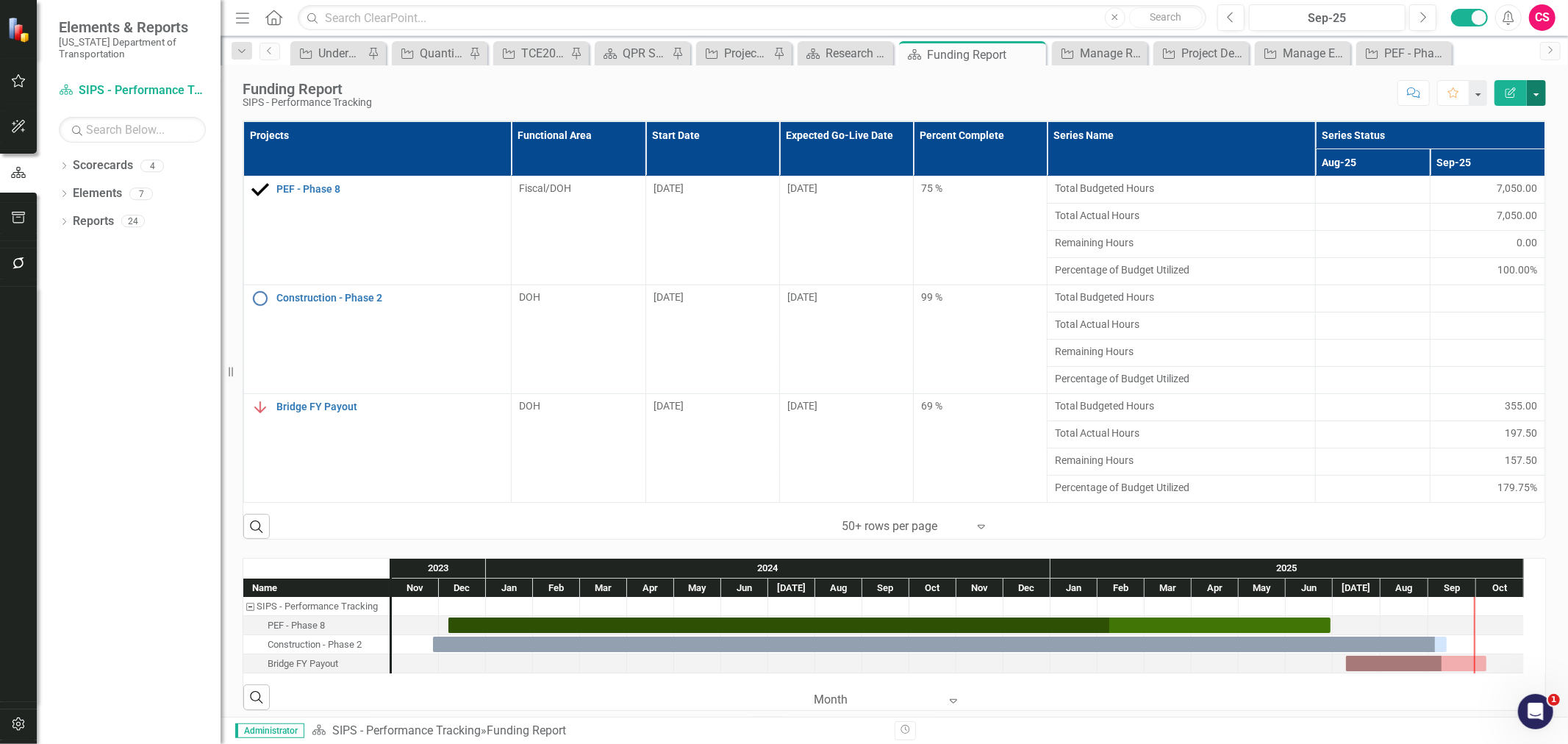
click at [1538, 100] on button "button" at bounding box center [1536, 93] width 19 height 25
click at [1459, 201] on link "PDF Export to PDF" at bounding box center [1485, 206] width 119 height 27
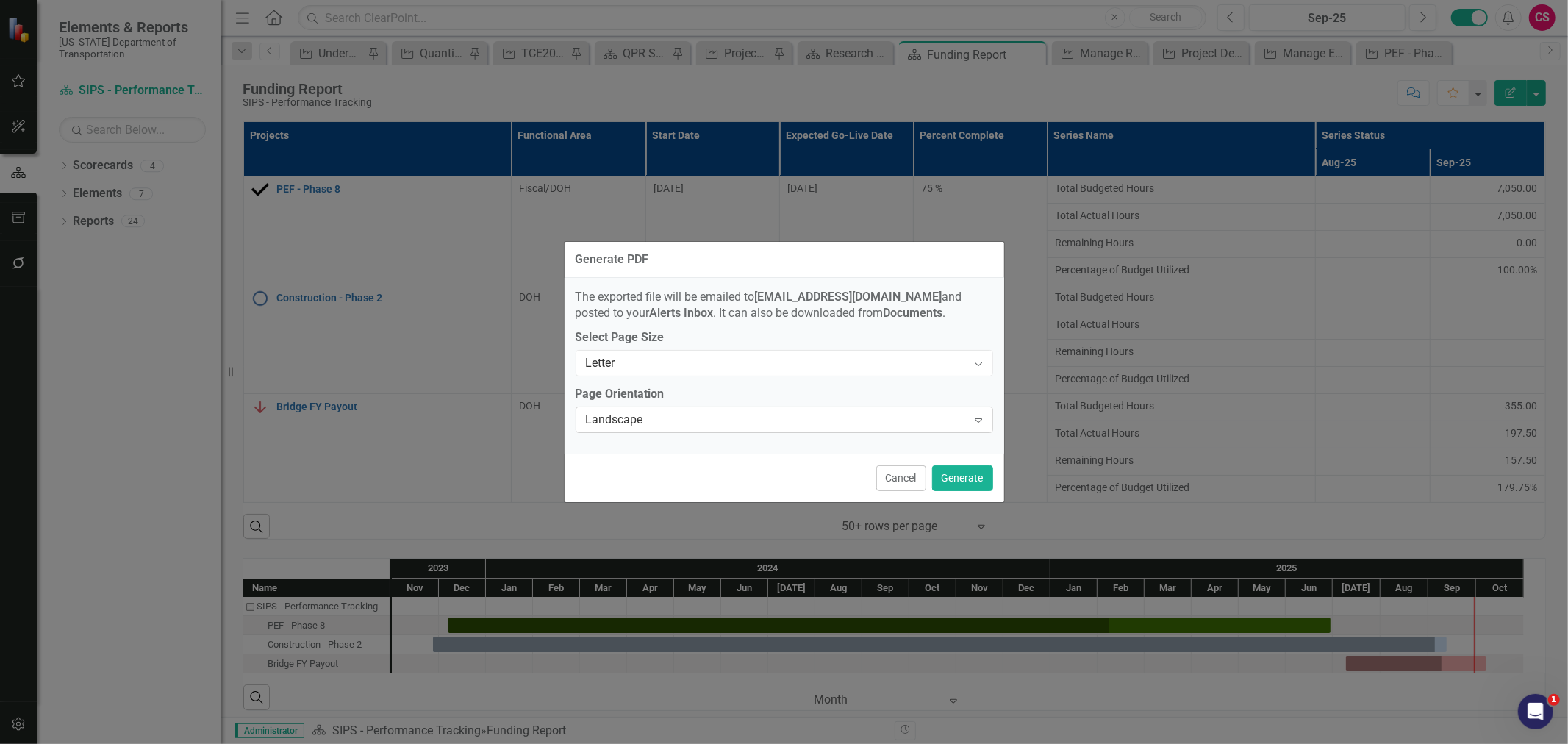
click at [784, 422] on div "Landscape" at bounding box center [776, 420] width 382 height 17
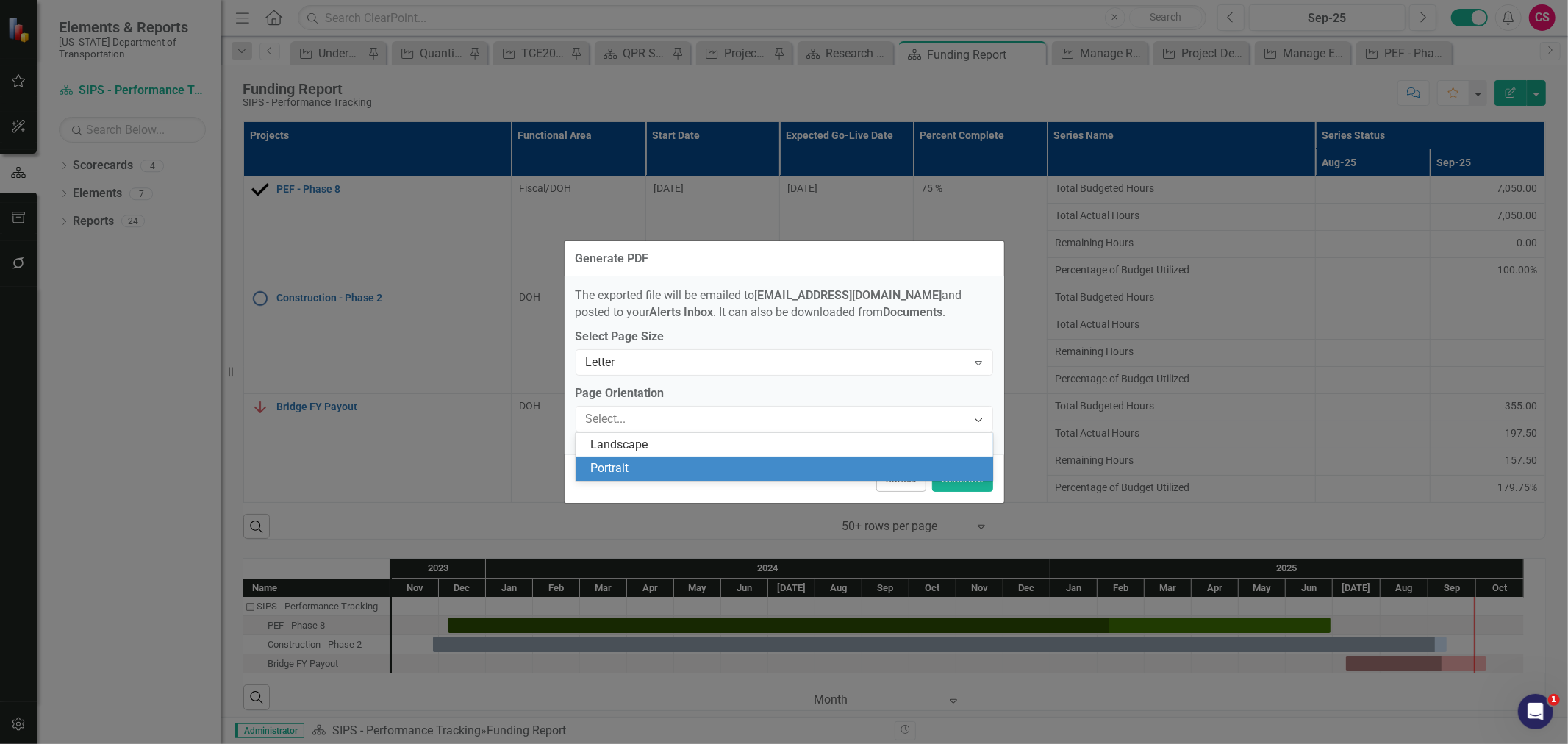
click at [743, 465] on div "Portrait" at bounding box center [787, 468] width 394 height 17
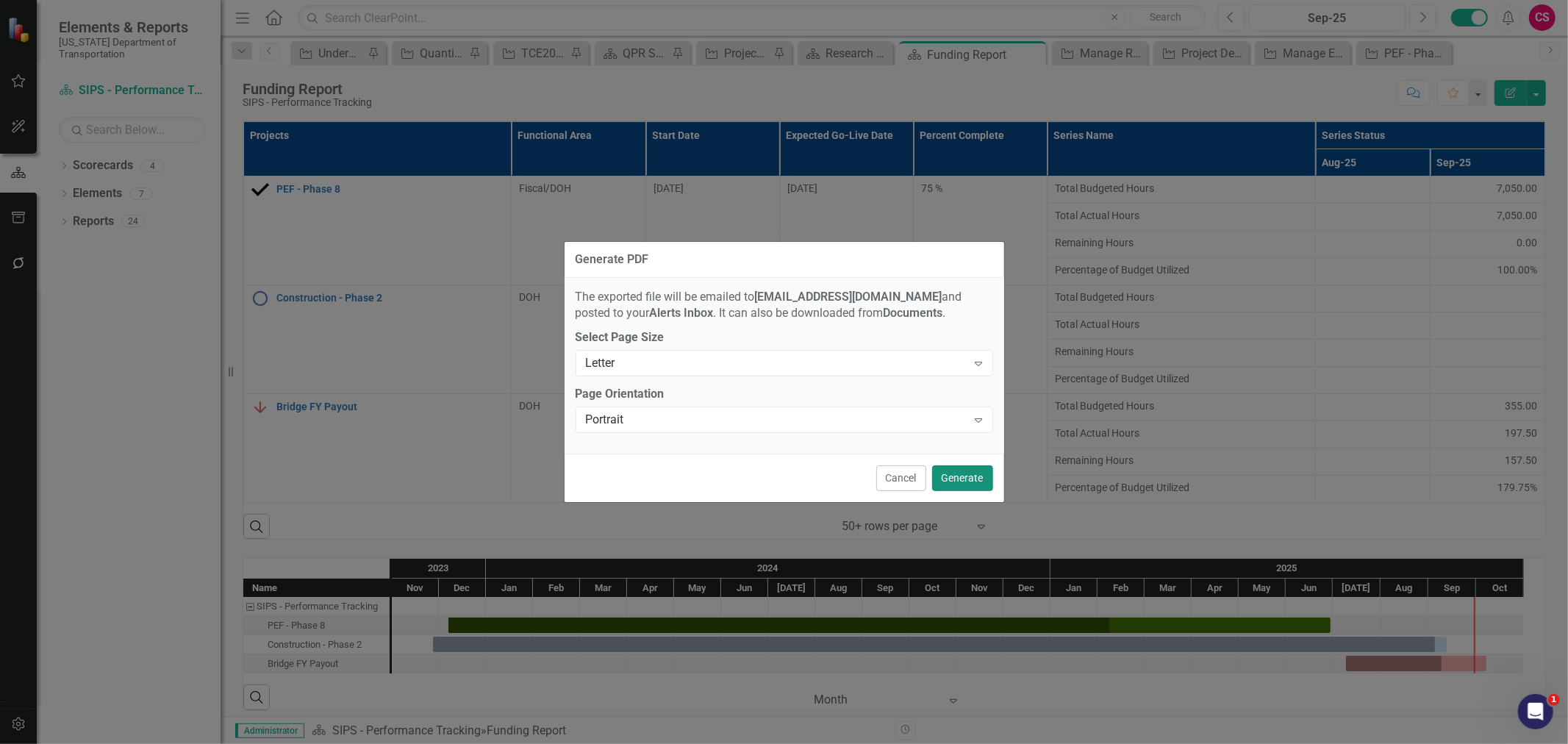
click at [979, 475] on button "Generate" at bounding box center [962, 478] width 61 height 25
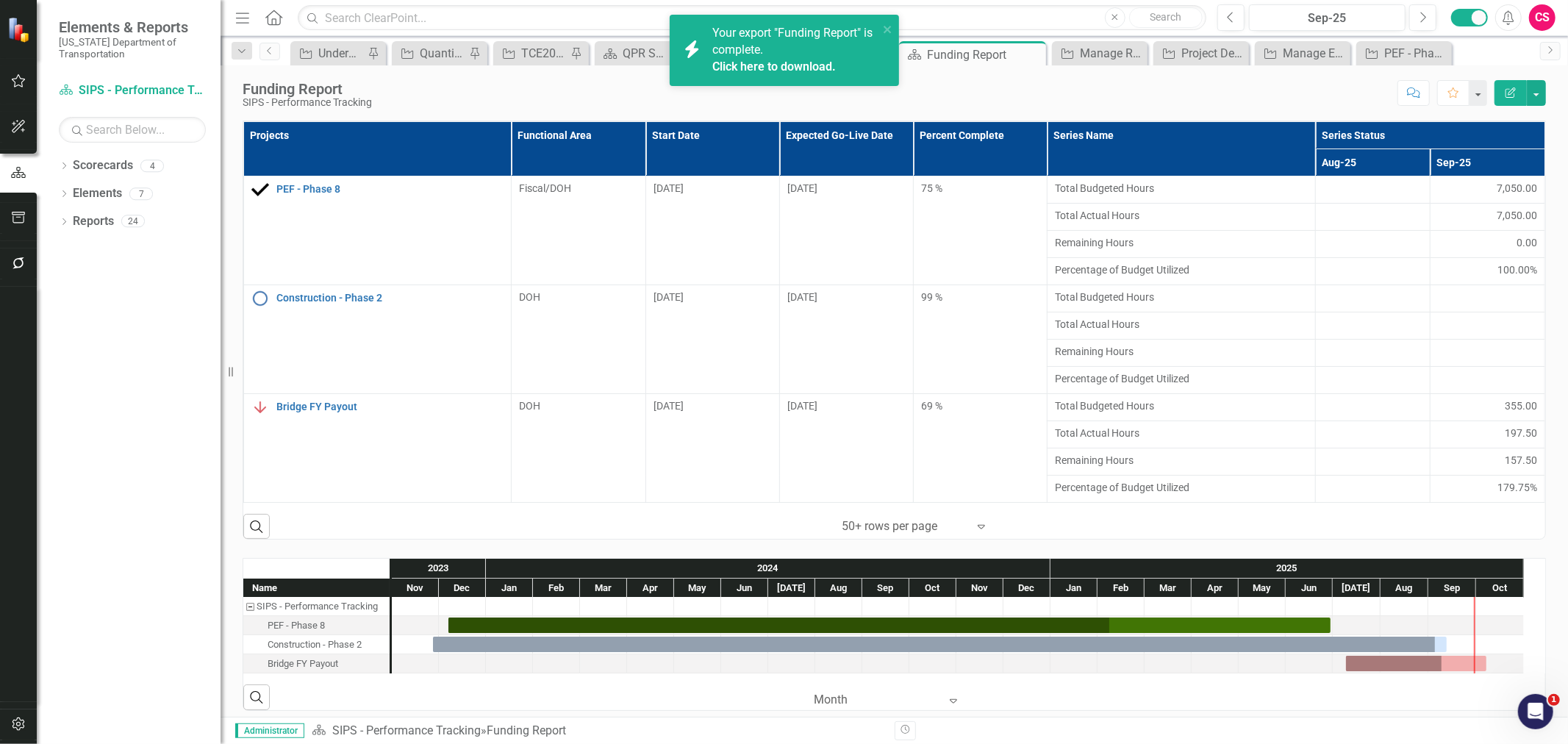
click at [728, 67] on link "Click here to download." at bounding box center [774, 66] width 123 height 14
